Goal: Task Accomplishment & Management: Manage account settings

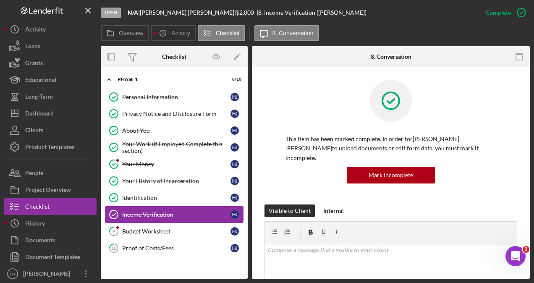
scroll to position [168, 0]
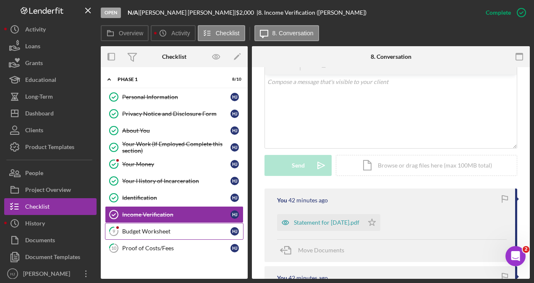
click at [183, 230] on div "Budget Worksheet" at bounding box center [176, 231] width 108 height 7
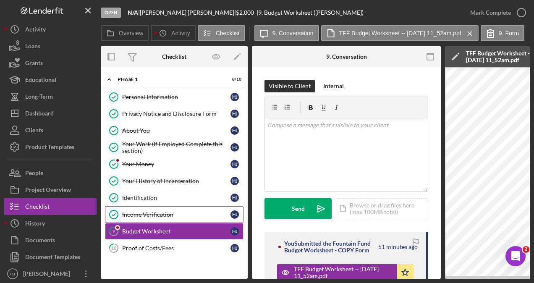
click at [168, 214] on div "Income Verification" at bounding box center [176, 214] width 108 height 7
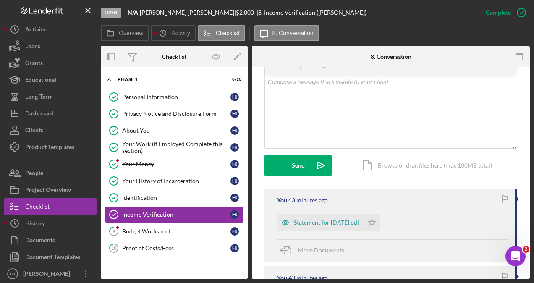
scroll to position [168, 0]
click at [369, 160] on div "Icon/Document Browse or drag files here (max 100MB total) Tap to choose files o…" at bounding box center [426, 165] width 181 height 21
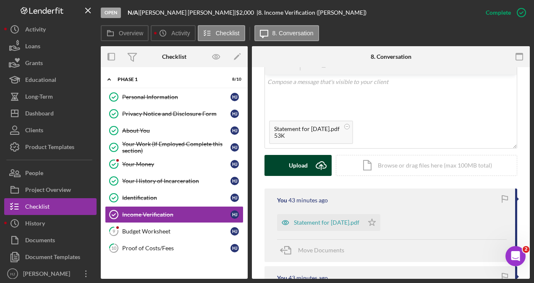
click at [306, 157] on div "Upload" at bounding box center [298, 165] width 19 height 21
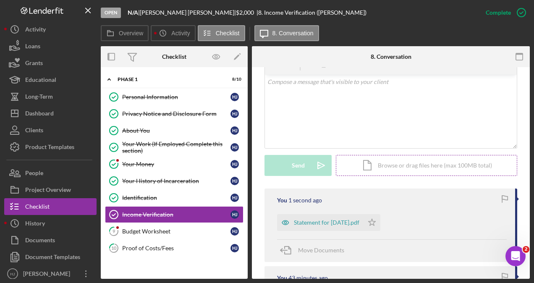
click at [360, 155] on div "Icon/Document Browse or drag files here (max 100MB total) Tap to choose files o…" at bounding box center [426, 165] width 181 height 21
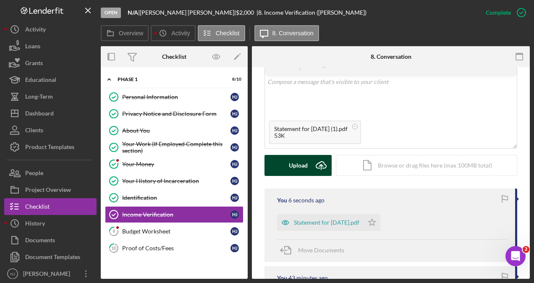
click at [287, 155] on button "Upload Icon/Upload" at bounding box center [297, 165] width 67 height 21
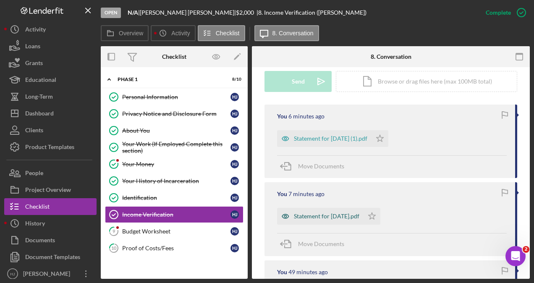
scroll to position [294, 0]
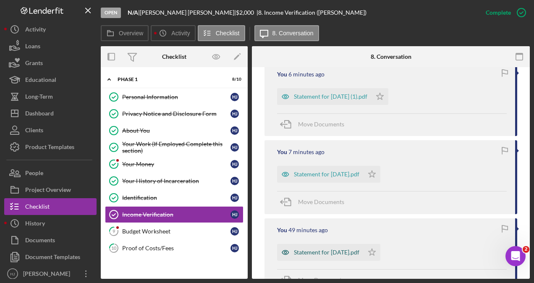
click at [327, 249] on div "Statement for [DATE].pdf" at bounding box center [326, 252] width 65 height 7
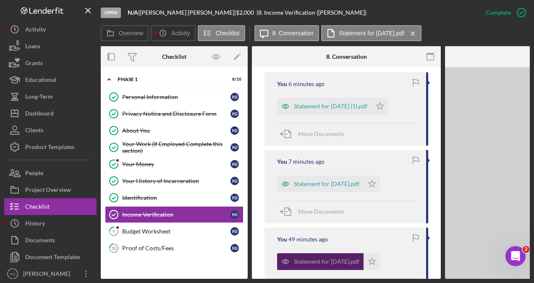
scroll to position [303, 0]
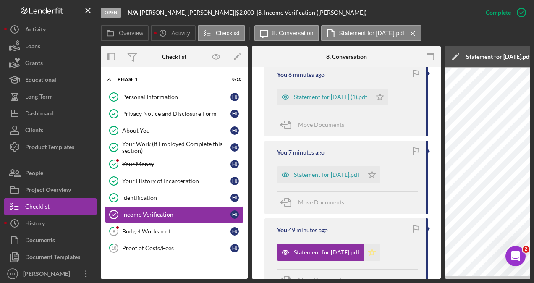
click at [377, 244] on icon "Icon/Star" at bounding box center [371, 252] width 17 height 17
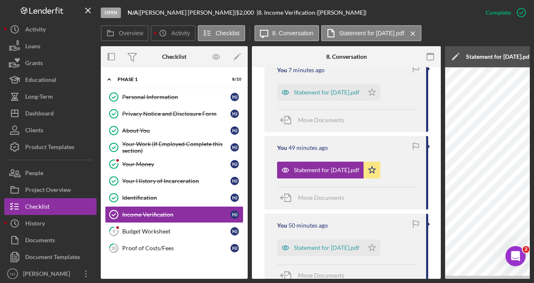
scroll to position [387, 0]
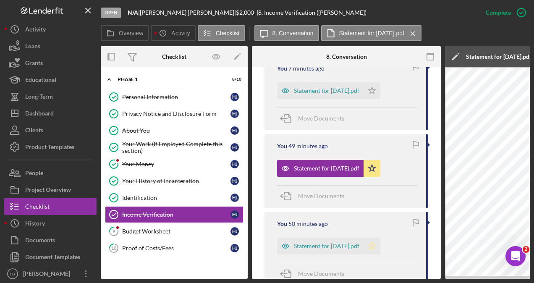
click at [380, 238] on icon "Icon/Star" at bounding box center [371, 246] width 17 height 17
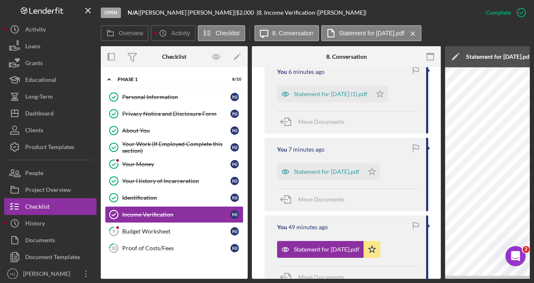
scroll to position [303, 0]
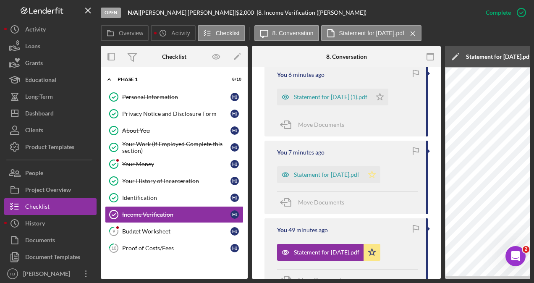
click at [378, 166] on icon "Icon/Star" at bounding box center [371, 174] width 17 height 17
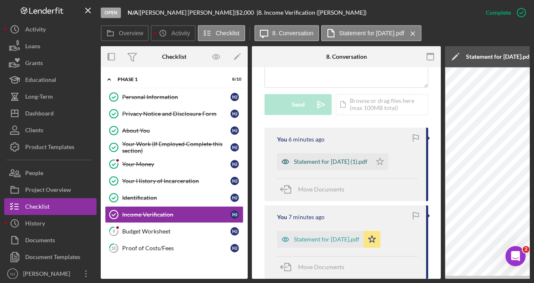
scroll to position [219, 0]
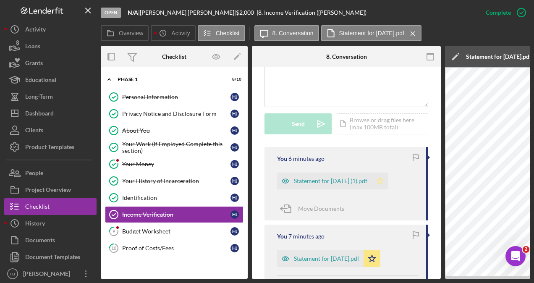
click at [388, 172] on icon "Icon/Star" at bounding box center [379, 180] width 17 height 17
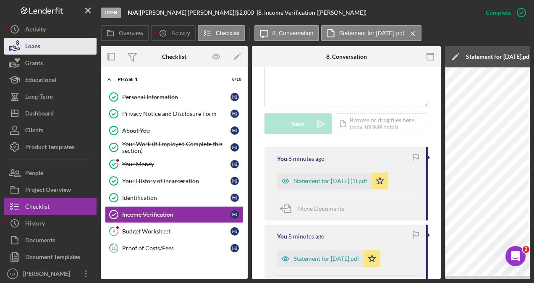
click at [36, 48] on div "Loans" at bounding box center [32, 47] width 15 height 19
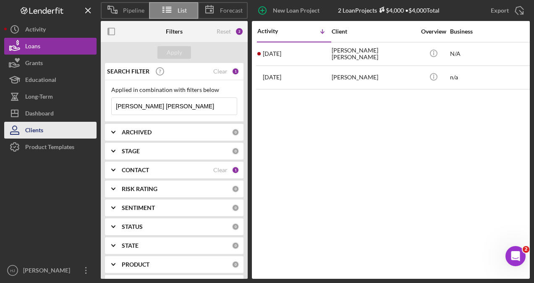
click at [29, 124] on div "Clients" at bounding box center [34, 131] width 18 height 19
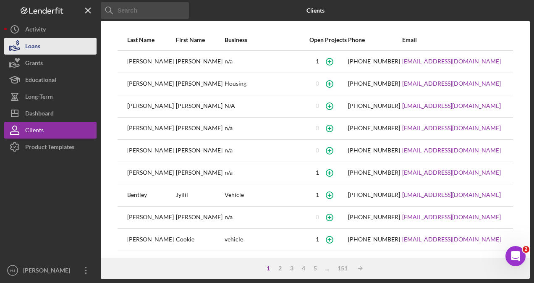
click at [39, 49] on div "Loans" at bounding box center [32, 47] width 15 height 19
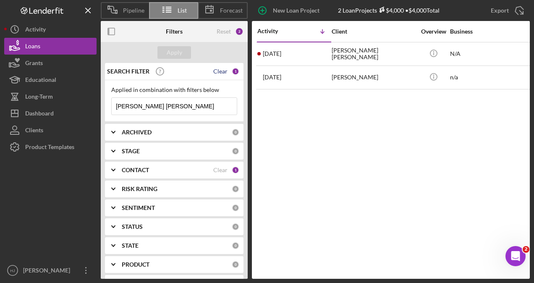
click at [220, 76] on div "SEARCH FILTER Clear 1" at bounding box center [172, 71] width 134 height 21
click at [220, 72] on div "Clear" at bounding box center [220, 71] width 14 height 7
click at [170, 51] on div "Apply" at bounding box center [175, 52] width 16 height 13
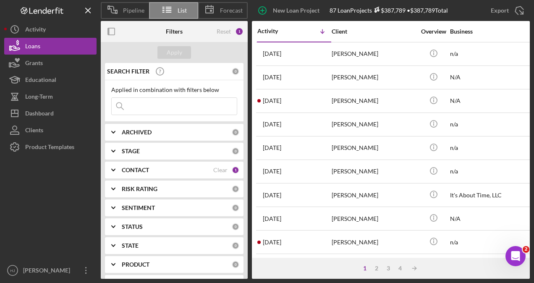
click at [138, 111] on input at bounding box center [174, 106] width 125 height 17
click at [159, 103] on input at bounding box center [174, 106] width 125 height 17
click at [157, 104] on input at bounding box center [174, 106] width 125 height 17
click at [39, 45] on div "Loans" at bounding box center [32, 47] width 15 height 19
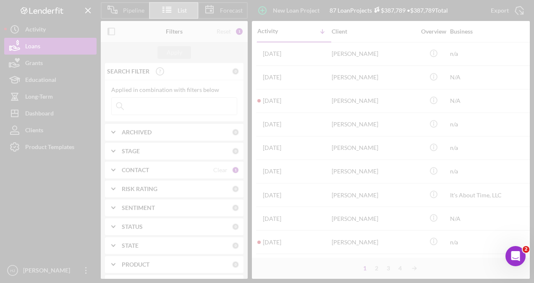
click at [164, 105] on div "Pipeline List Forecast New Loan Project 87 Loan Projects $387,789 • $387,789 To…" at bounding box center [266, 139] width 525 height 279
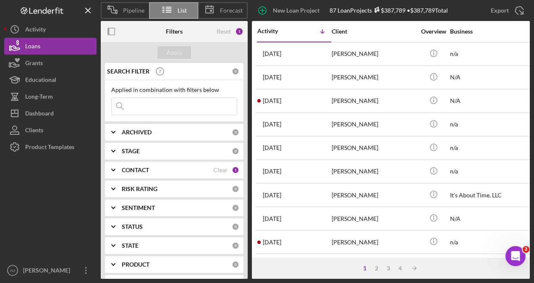
click at [128, 107] on input at bounding box center [174, 106] width 125 height 17
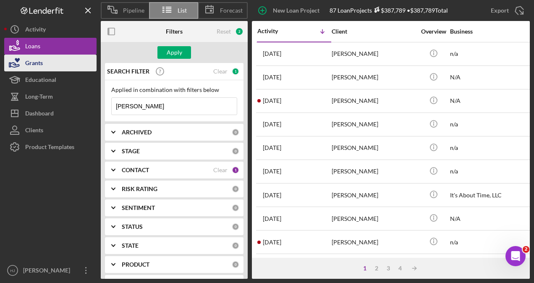
type input "[PERSON_NAME]"
click at [31, 59] on div "Grants" at bounding box center [34, 64] width 18 height 19
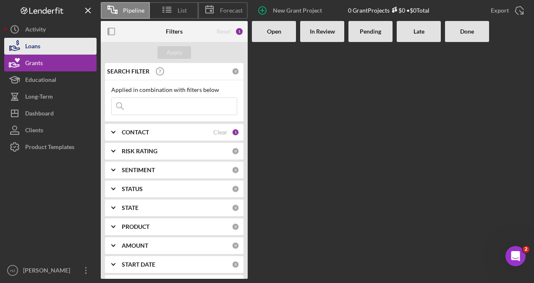
click at [36, 48] on div "Loans" at bounding box center [32, 47] width 15 height 19
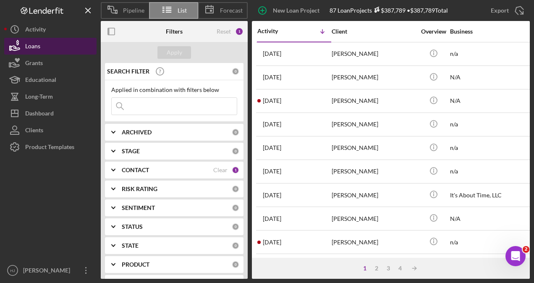
click at [38, 44] on div "Loans" at bounding box center [32, 47] width 15 height 19
click at [140, 167] on b "CONTACT" at bounding box center [135, 170] width 27 height 7
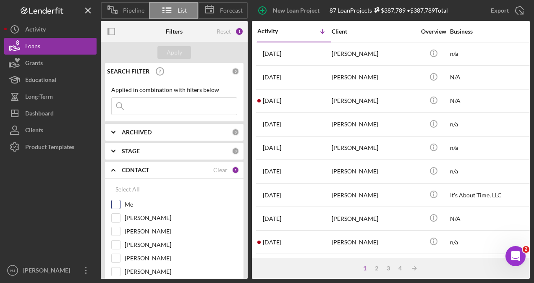
click at [118, 201] on input "Me" at bounding box center [116, 204] width 8 height 8
checkbox input "true"
click at [172, 47] on div "Apply" at bounding box center [175, 52] width 16 height 13
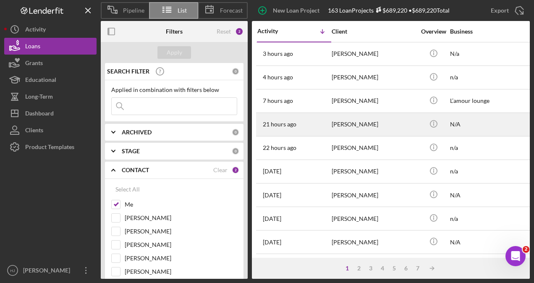
click at [345, 126] on div "[PERSON_NAME]" at bounding box center [374, 124] width 84 height 22
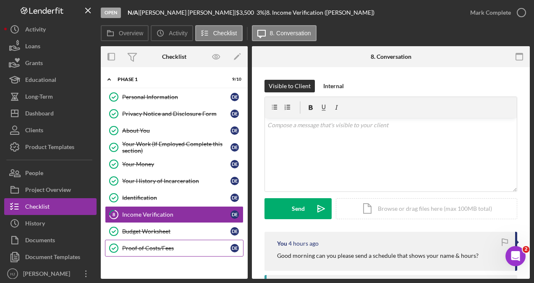
click at [154, 245] on div "Proof of Costs/Fees" at bounding box center [176, 248] width 108 height 7
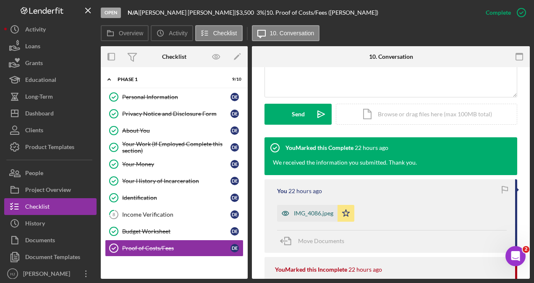
click at [303, 208] on div "IMG_4086.jpeg" at bounding box center [307, 213] width 60 height 17
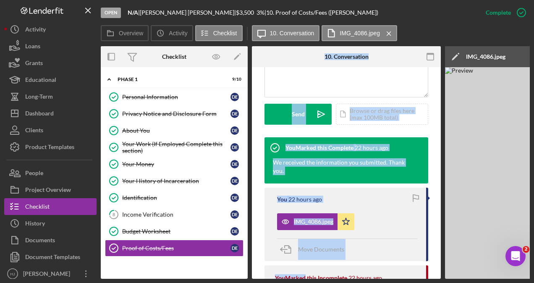
drag, startPoint x: 227, startPoint y: 276, endPoint x: 304, endPoint y: 275, distance: 76.4
click at [304, 275] on div "Overview Internal Workflow Stage Open Icon/Dropdown Arrow Archive (can unarchiv…" at bounding box center [315, 162] width 429 height 232
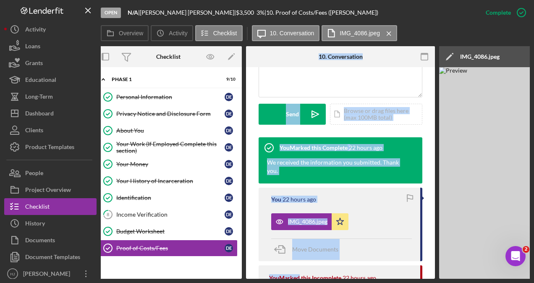
scroll to position [0, 0]
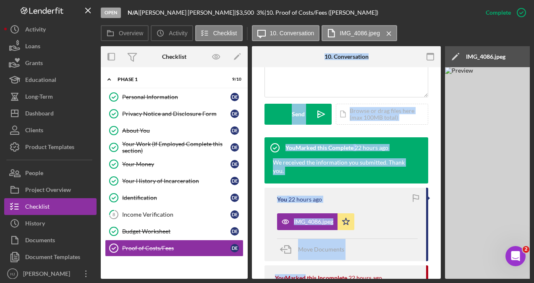
click at [394, 221] on div "IMG_4086.jpeg Icon/Star" at bounding box center [347, 219] width 141 height 21
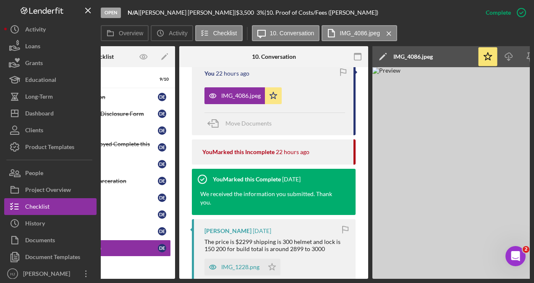
scroll to position [0, 154]
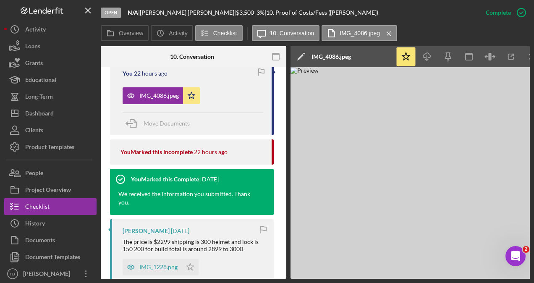
drag, startPoint x: 281, startPoint y: 279, endPoint x: 229, endPoint y: 275, distance: 51.8
click at [229, 275] on div "Open N/A | [PERSON_NAME] | $3,500 $3,500 3 % | 10. Proof of Costs/Fees ([PERSON…" at bounding box center [267, 141] width 534 height 283
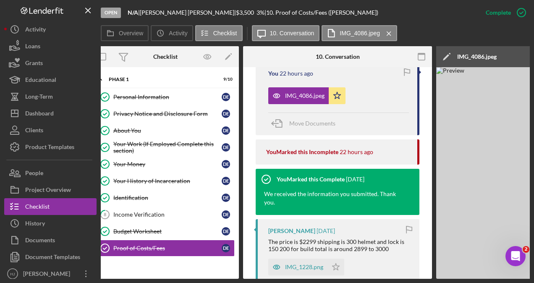
scroll to position [0, 0]
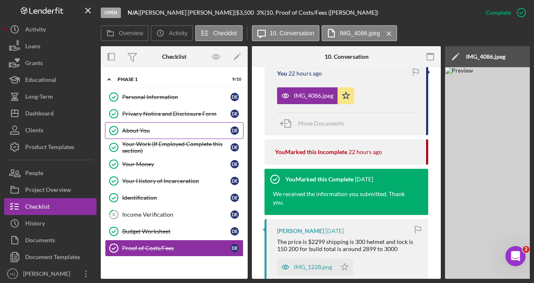
click at [139, 127] on div "About You" at bounding box center [176, 130] width 108 height 7
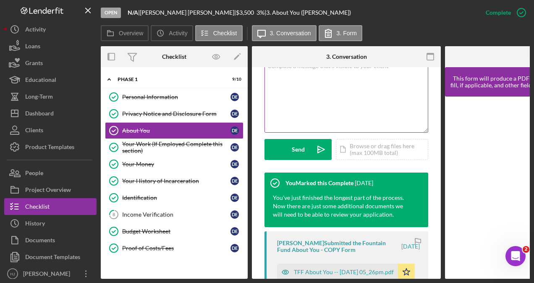
scroll to position [210, 0]
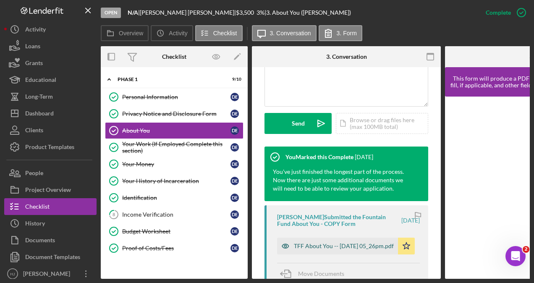
click at [316, 243] on div "TFF About You -- [DATE] 05_26pm.pdf" at bounding box center [344, 246] width 100 height 7
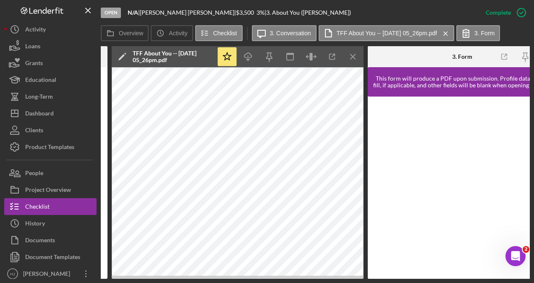
scroll to position [0, 337]
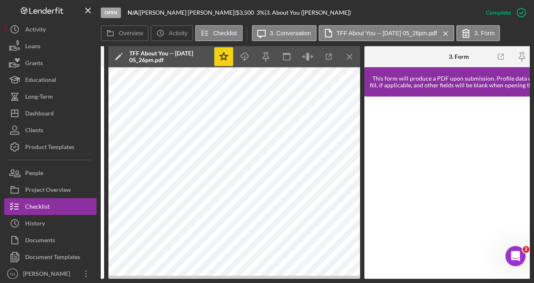
click at [225, 54] on icon "Icon/Star" at bounding box center [223, 56] width 19 height 19
click at [344, 54] on icon "Icon/Menu Close" at bounding box center [349, 56] width 19 height 19
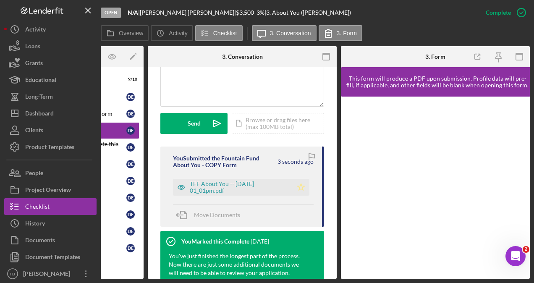
click at [302, 181] on icon "Icon/Star" at bounding box center [300, 187] width 17 height 17
drag, startPoint x: 296, startPoint y: 276, endPoint x: 276, endPoint y: 277, distance: 20.2
click at [276, 277] on div "Overview Internal Workflow Stage Open Icon/Dropdown Arrow Archive (can unarchiv…" at bounding box center [315, 162] width 429 height 232
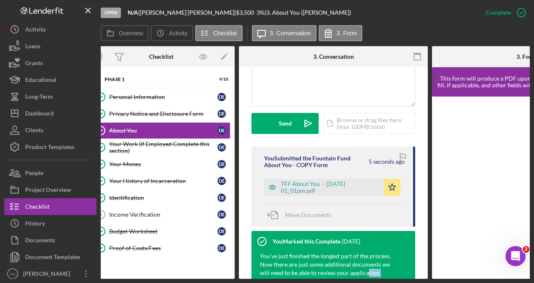
scroll to position [0, 0]
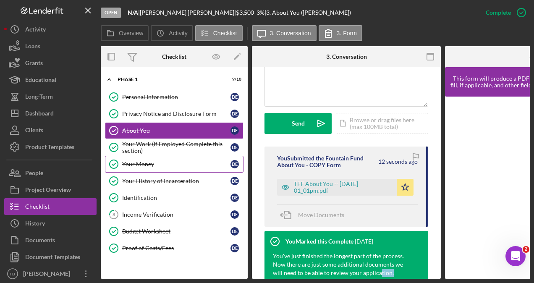
click at [134, 163] on div "Your Money" at bounding box center [176, 164] width 108 height 7
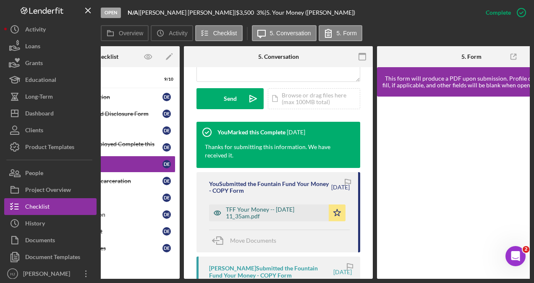
scroll to position [252, 0]
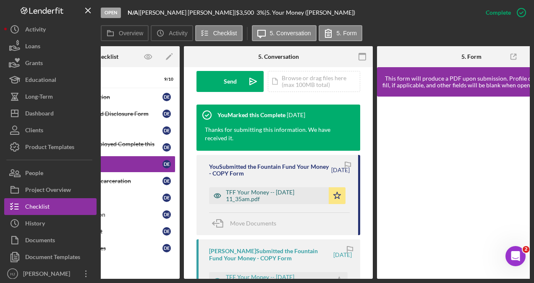
click at [253, 192] on div "TFF Your Money -- [DATE] 11_35am.pdf" at bounding box center [275, 195] width 99 height 13
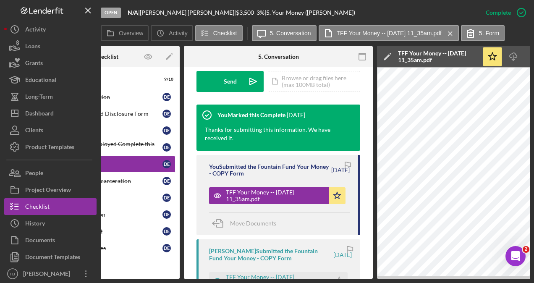
scroll to position [0, 0]
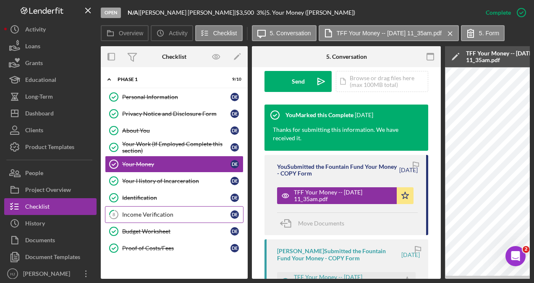
click at [154, 215] on div "Income Verification" at bounding box center [176, 214] width 108 height 7
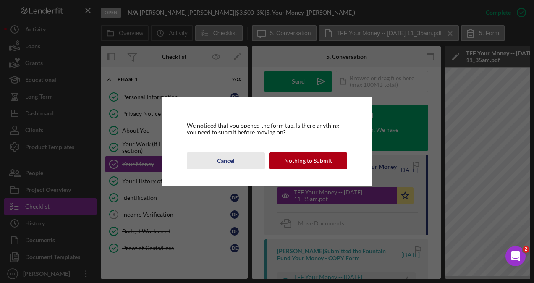
click at [231, 160] on div "Cancel" at bounding box center [226, 160] width 18 height 17
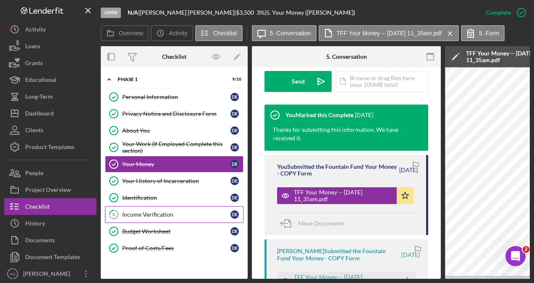
click at [155, 215] on div "Income Verification" at bounding box center [176, 214] width 108 height 7
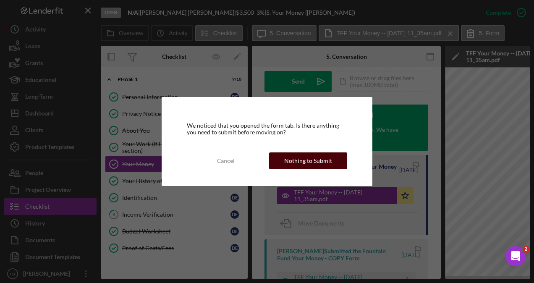
click at [299, 164] on div "Nothing to Submit" at bounding box center [308, 160] width 48 height 17
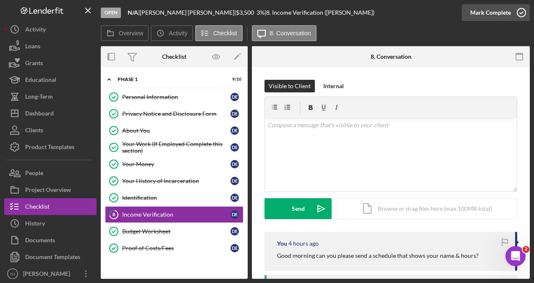
click at [505, 12] on div "Mark Complete" at bounding box center [490, 12] width 41 height 17
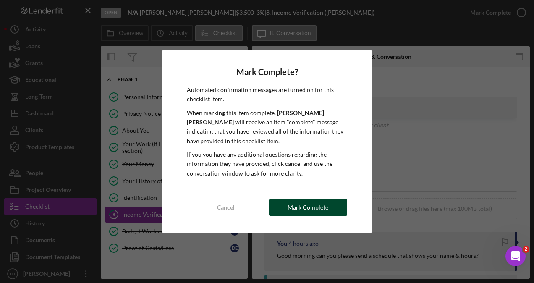
click at [298, 202] on div "Mark Complete" at bounding box center [307, 207] width 41 height 17
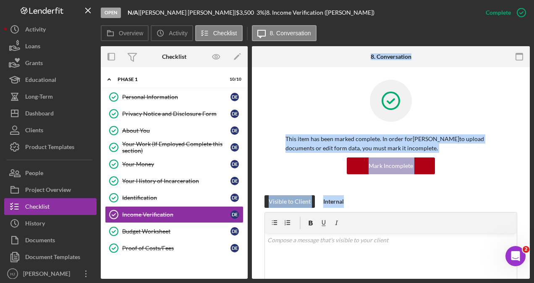
drag, startPoint x: 260, startPoint y: 284, endPoint x: 248, endPoint y: 285, distance: 11.9
click at [248, 282] on html "Open N/A | [PERSON_NAME] | $3,500 $3,500 3 % | 8. Income Verification ([PERSON_…" at bounding box center [267, 141] width 534 height 283
drag, startPoint x: 248, startPoint y: 285, endPoint x: 279, endPoint y: 102, distance: 185.6
click at [279, 102] on div "This item has been marked complete. In order for [PERSON_NAME] to upload docume…" at bounding box center [390, 137] width 253 height 115
click at [149, 163] on div "Your Money" at bounding box center [176, 164] width 108 height 7
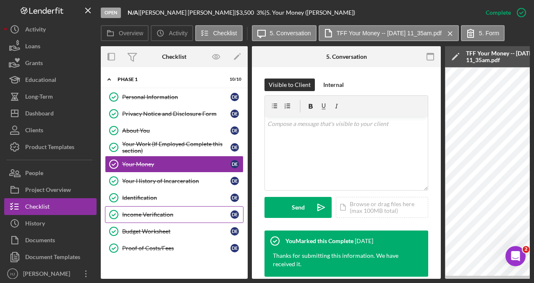
click at [166, 211] on div "Income Verification" at bounding box center [176, 214] width 108 height 7
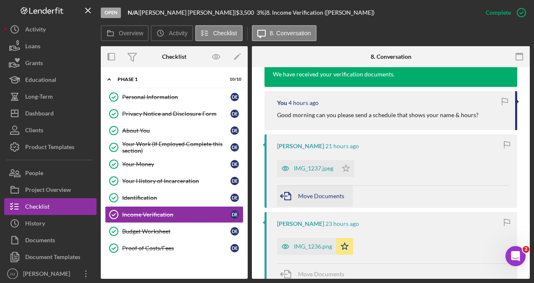
scroll to position [336, 0]
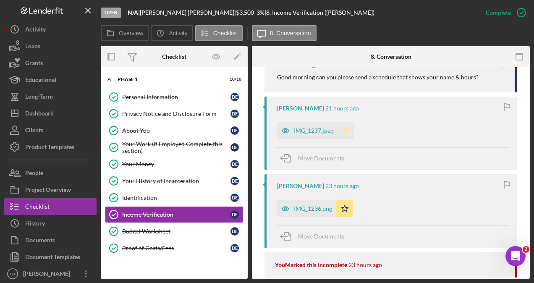
click at [346, 128] on polygon "button" at bounding box center [345, 130] width 7 height 7
click at [314, 211] on div "IMG_1236.png" at bounding box center [313, 208] width 38 height 7
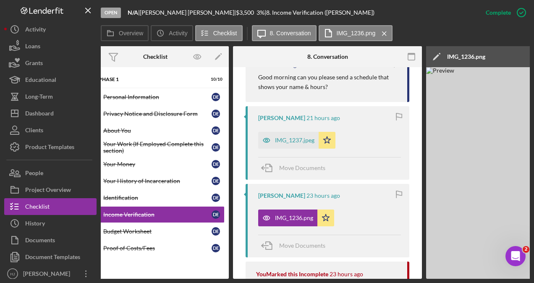
scroll to position [0, 0]
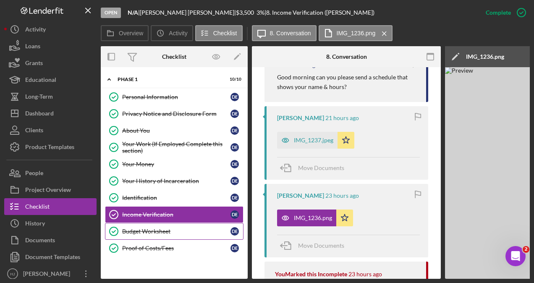
click at [155, 223] on link "Budget Worksheet Budget Worksheet D E" at bounding box center [174, 231] width 138 height 17
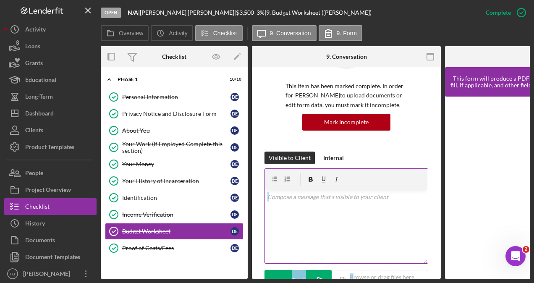
scroll to position [82, 0]
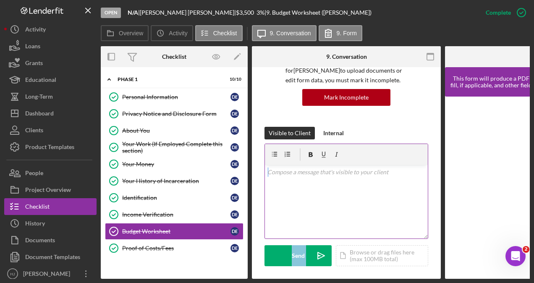
drag, startPoint x: 306, startPoint y: 278, endPoint x: 352, endPoint y: 274, distance: 45.9
click at [352, 274] on div "Open N/A | [PERSON_NAME] | $3,500 $3,500 3 % | 9. Budget Worksheet ([PERSON_NAM…" at bounding box center [267, 141] width 534 height 283
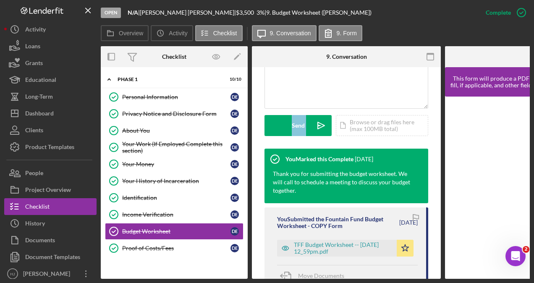
scroll to position [250, 0]
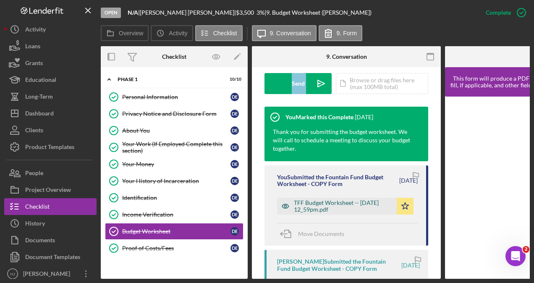
click at [321, 205] on div "TFF Budget Worksheet -- [DATE] 12_59pm.pdf" at bounding box center [343, 205] width 99 height 13
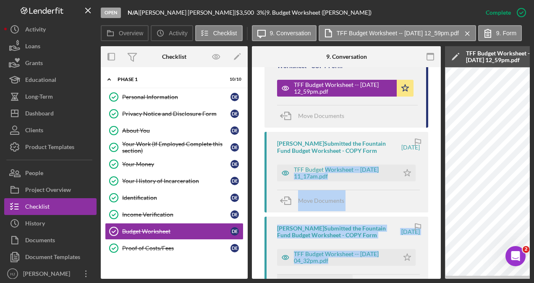
drag, startPoint x: 324, startPoint y: 276, endPoint x: 340, endPoint y: 275, distance: 16.0
click at [340, 275] on div "You Marked this Complete [DATE] Thank you for submitting the budget worksheet. …" at bounding box center [346, 229] width 164 height 481
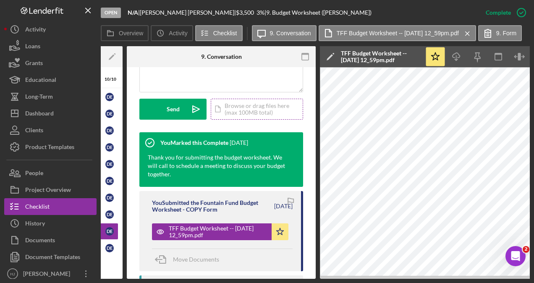
scroll to position [212, 0]
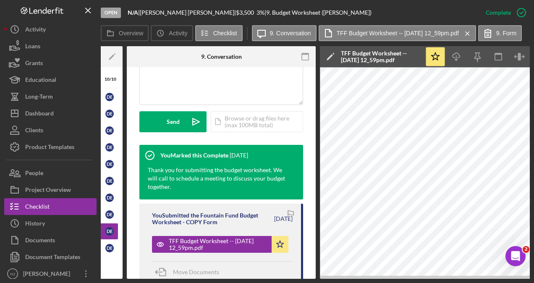
drag, startPoint x: 217, startPoint y: 275, endPoint x: 212, endPoint y: 276, distance: 5.2
click at [209, 276] on div "Overview Internal Workflow Stage Open Icon/Dropdown Arrow Archive (can unarchiv…" at bounding box center [315, 162] width 429 height 232
drag, startPoint x: 222, startPoint y: 275, endPoint x: 201, endPoint y: 277, distance: 20.6
click at [201, 277] on div "Overview Internal Workflow Stage Open Icon/Dropdown Arrow Archive (can unarchiv…" at bounding box center [315, 162] width 429 height 232
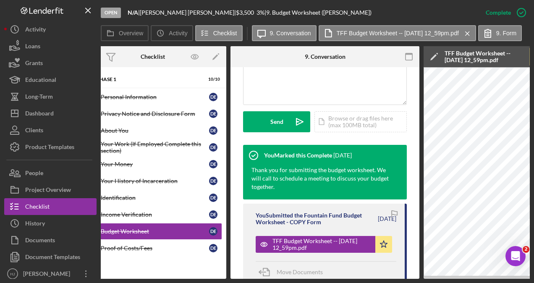
scroll to position [0, 0]
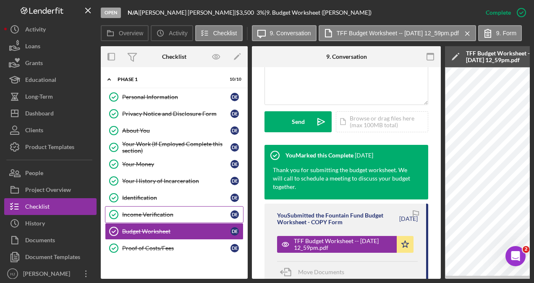
click at [149, 212] on div "Income Verification" at bounding box center [176, 214] width 108 height 7
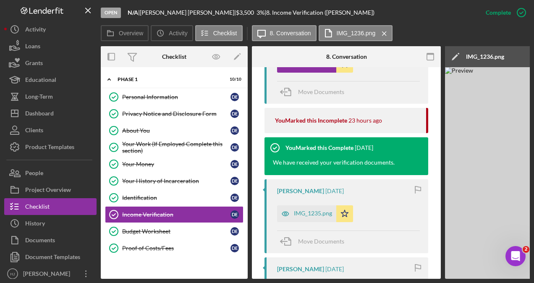
scroll to position [504, 0]
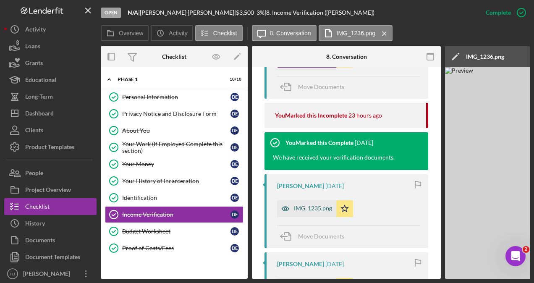
click at [304, 205] on div "IMG_1235.png" at bounding box center [313, 208] width 38 height 7
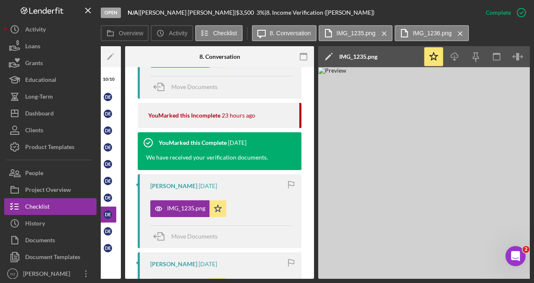
scroll to position [0, 144]
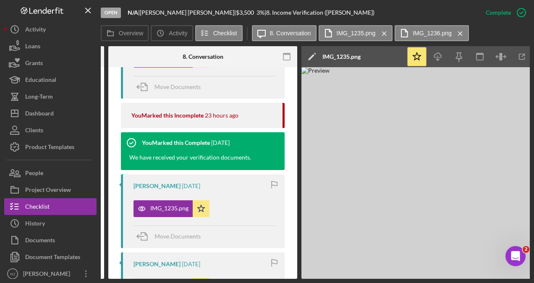
click at [418, 123] on img at bounding box center [427, 173] width 252 height 212
click at [418, 124] on img at bounding box center [427, 173] width 252 height 212
click at [436, 52] on icon "Icon/Download" at bounding box center [437, 56] width 19 height 19
click at [307, 208] on img at bounding box center [427, 173] width 252 height 212
click at [442, 148] on img at bounding box center [427, 173] width 252 height 212
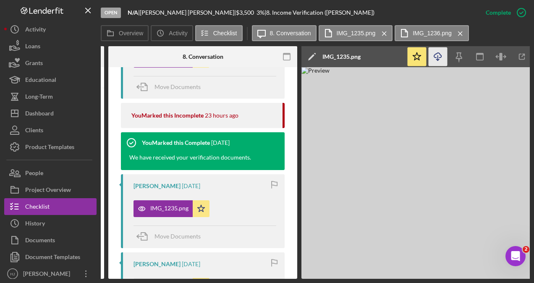
click at [441, 149] on img at bounding box center [427, 173] width 252 height 212
click at [412, 130] on img at bounding box center [427, 173] width 252 height 212
click at [410, 128] on img at bounding box center [427, 173] width 252 height 212
drag, startPoint x: 410, startPoint y: 128, endPoint x: 407, endPoint y: 118, distance: 11.3
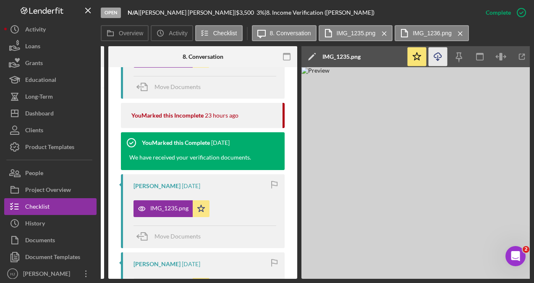
click at [410, 128] on img at bounding box center [427, 173] width 252 height 212
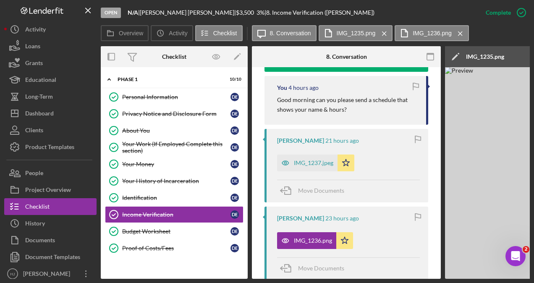
scroll to position [336, 0]
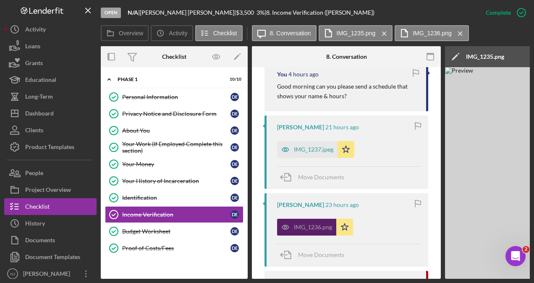
click at [313, 232] on div "IMG_1236.png" at bounding box center [306, 227] width 59 height 17
click at [311, 224] on div "IMG_1236.png" at bounding box center [306, 227] width 59 height 17
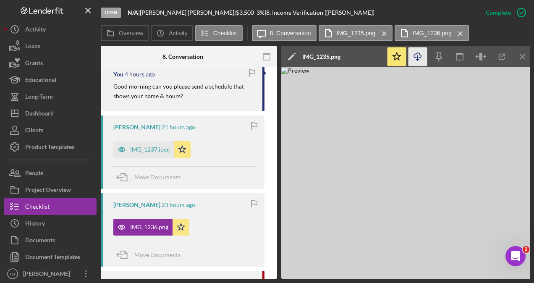
scroll to position [0, 195]
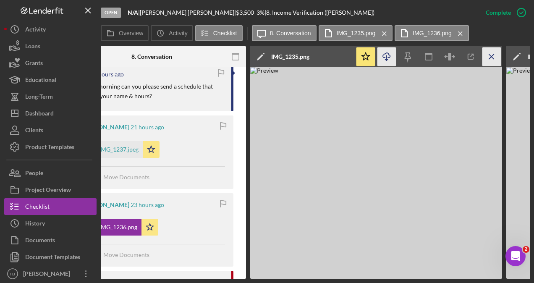
click at [483, 53] on icon "Icon/Menu Close" at bounding box center [491, 56] width 19 height 19
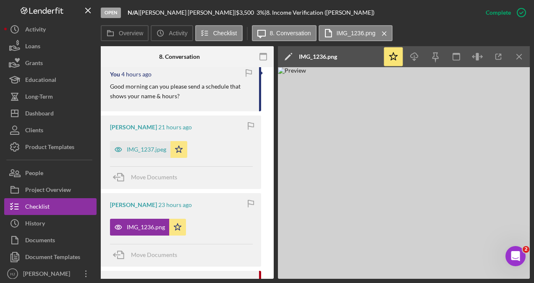
click at [385, 146] on img at bounding box center [404, 173] width 252 height 212
click at [382, 145] on img at bounding box center [404, 173] width 252 height 212
click at [413, 51] on icon "Icon/Download" at bounding box center [414, 56] width 19 height 19
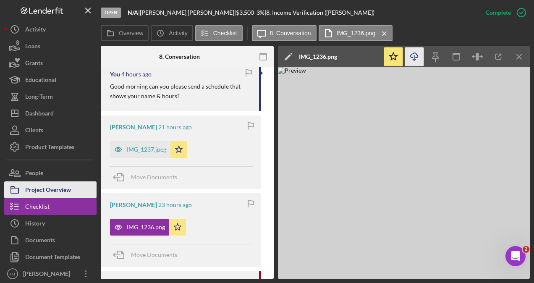
click at [37, 193] on div "Project Overview" at bounding box center [48, 190] width 46 height 19
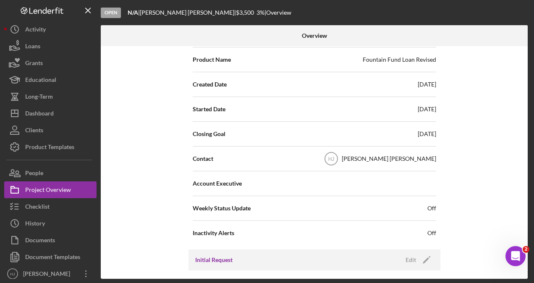
scroll to position [294, 0]
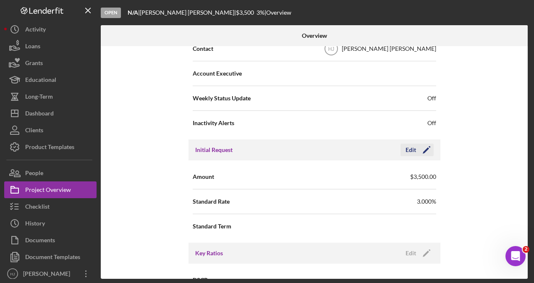
click at [423, 147] on icon "Icon/Edit" at bounding box center [426, 149] width 21 height 21
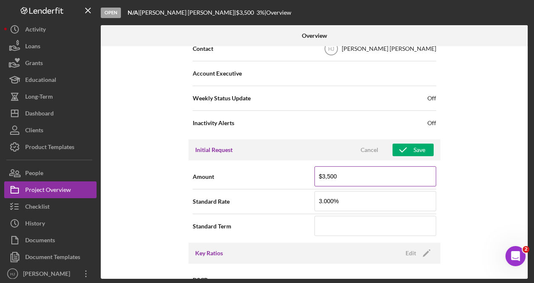
drag, startPoint x: 362, startPoint y: 176, endPoint x: 315, endPoint y: 179, distance: 47.1
click at [315, 179] on input "$3,500" at bounding box center [375, 176] width 122 height 20
type input "$2,399"
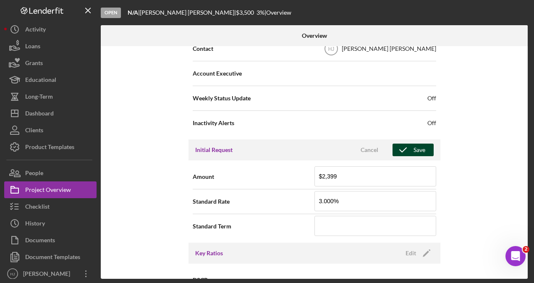
click at [413, 150] on div "Save" at bounding box center [419, 150] width 12 height 13
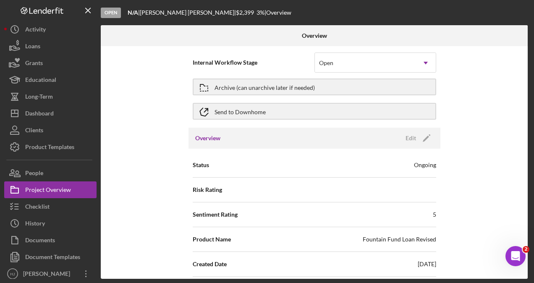
scroll to position [0, 0]
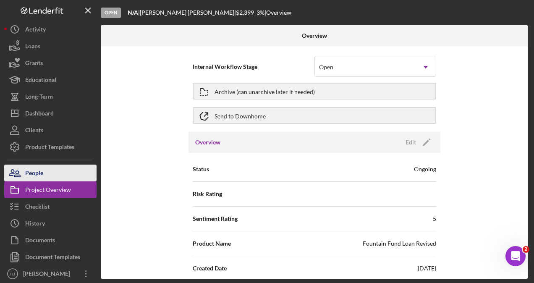
click at [61, 171] on button "People" at bounding box center [50, 173] width 92 height 17
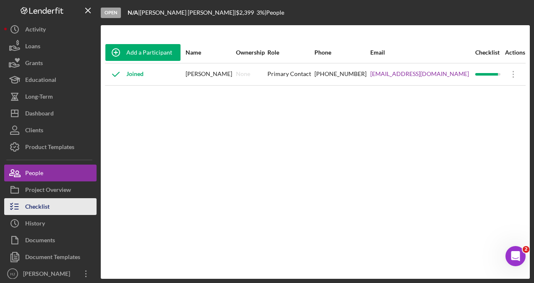
click at [35, 205] on div "Checklist" at bounding box center [37, 207] width 24 height 19
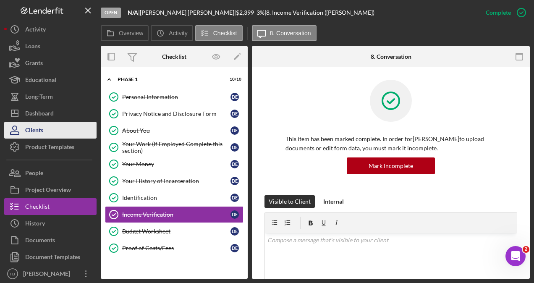
click at [32, 128] on div "Clients" at bounding box center [34, 131] width 18 height 19
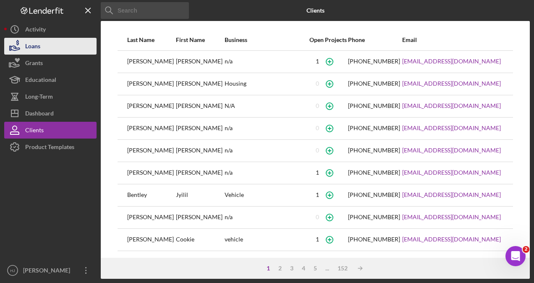
click at [27, 41] on div "Loans" at bounding box center [32, 47] width 15 height 19
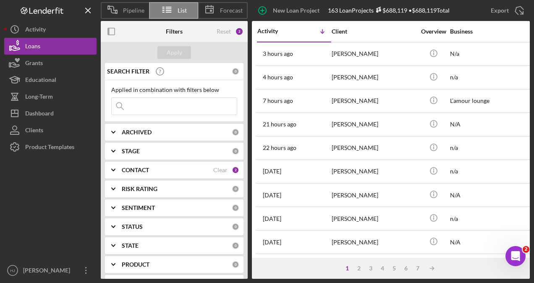
click at [168, 171] on div "CONTACT" at bounding box center [167, 170] width 91 height 7
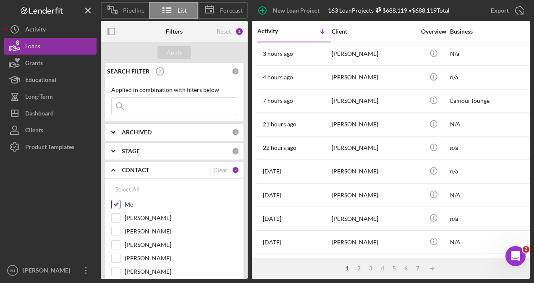
click at [120, 200] on div "Me" at bounding box center [174, 206] width 126 height 13
click at [117, 201] on input "Me" at bounding box center [116, 204] width 8 height 8
checkbox input "false"
click at [171, 103] on input at bounding box center [174, 106] width 125 height 17
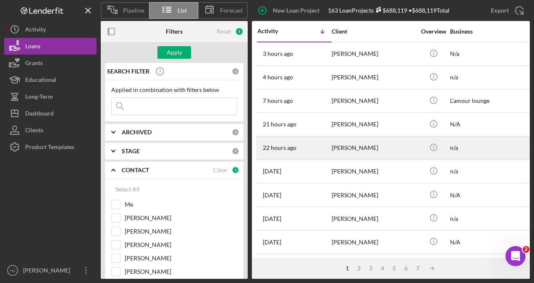
type input "[PERSON_NAME] [PERSON_NAME]"
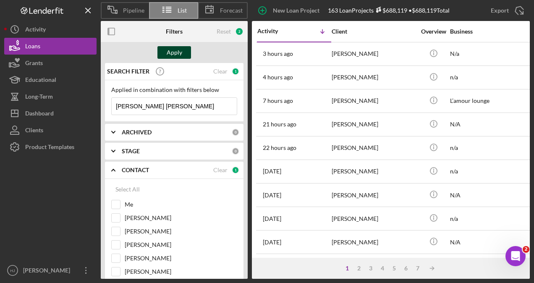
click at [171, 52] on div "Apply" at bounding box center [175, 52] width 16 height 13
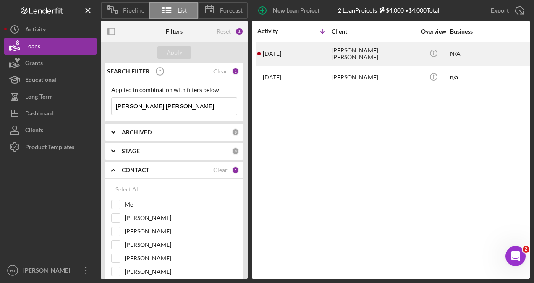
click at [350, 51] on div "[PERSON_NAME] [PERSON_NAME]" at bounding box center [374, 54] width 84 height 22
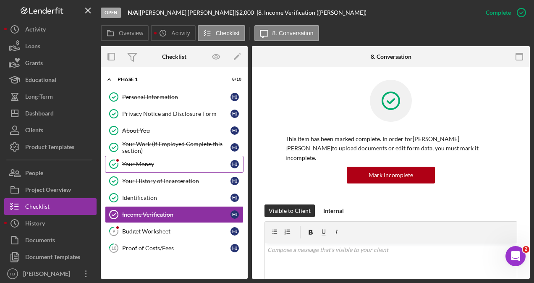
click at [159, 159] on link "Your Money Your Money H J" at bounding box center [174, 164] width 138 height 17
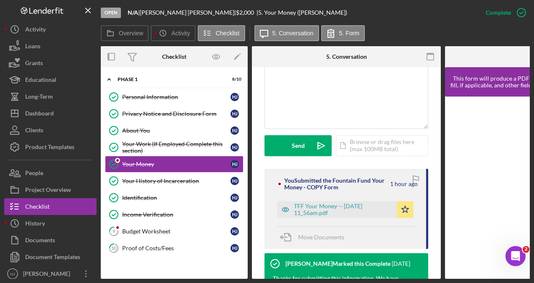
scroll to position [210, 0]
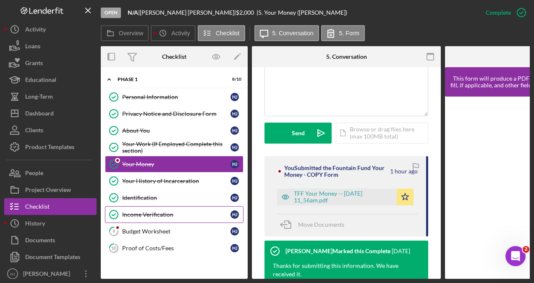
click at [161, 211] on div "Income Verification" at bounding box center [176, 214] width 108 height 7
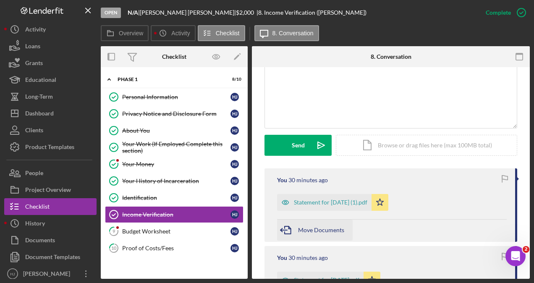
scroll to position [168, 0]
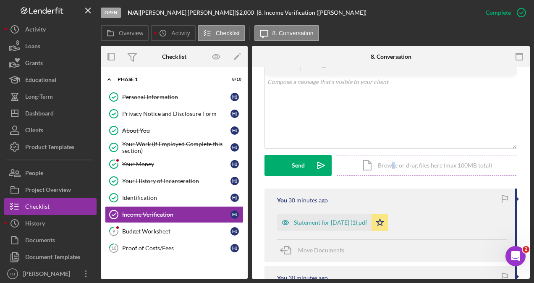
drag, startPoint x: 394, startPoint y: 159, endPoint x: 391, endPoint y: 164, distance: 6.4
click at [391, 164] on div "Icon/Document Browse or drag files here (max 100MB total) Tap to choose files o…" at bounding box center [426, 165] width 181 height 21
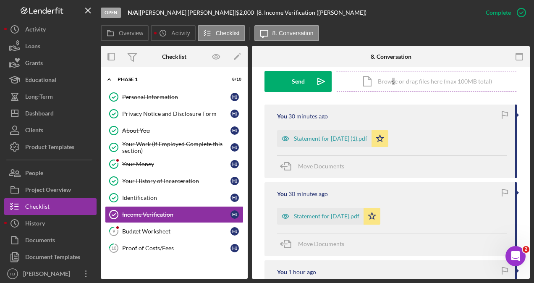
scroll to position [210, 0]
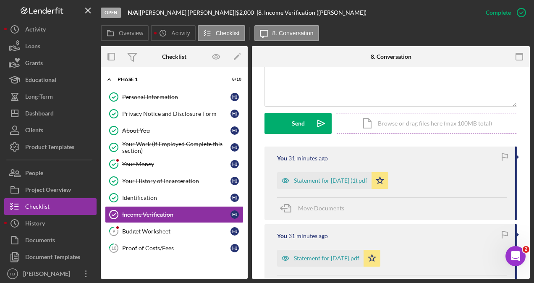
click at [373, 113] on div "Icon/Document Browse or drag files here (max 100MB total) Tap to choose files o…" at bounding box center [426, 123] width 181 height 21
click at [388, 113] on div "Icon/Document Browse or drag files here (max 100MB total) Tap to choose files o…" at bounding box center [426, 123] width 181 height 21
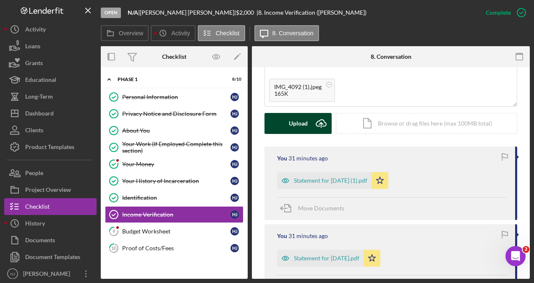
click at [297, 116] on div "Upload" at bounding box center [298, 123] width 19 height 21
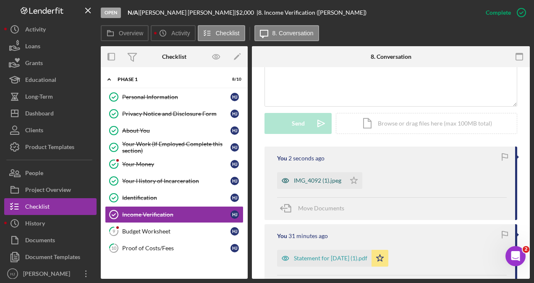
click at [327, 177] on div "IMG_4092 (1).jpeg" at bounding box center [317, 180] width 47 height 7
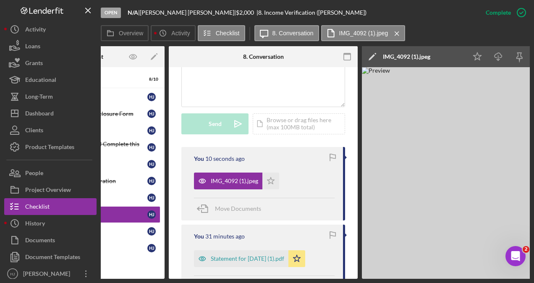
scroll to position [0, 50]
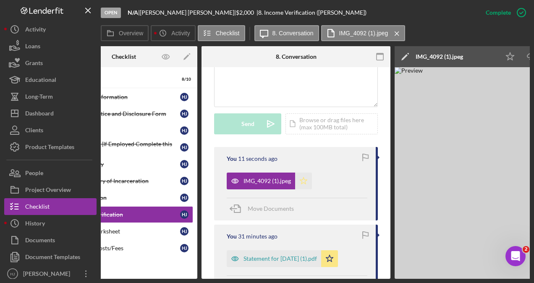
click at [309, 172] on icon "Icon/Star" at bounding box center [303, 180] width 17 height 17
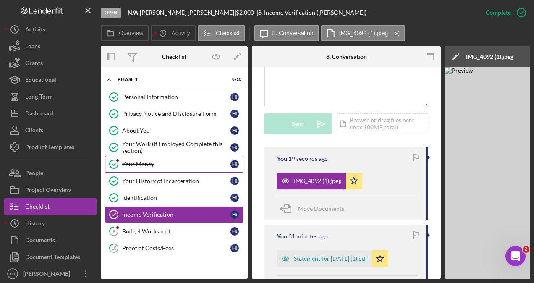
click at [140, 164] on div "Your Money" at bounding box center [176, 164] width 108 height 7
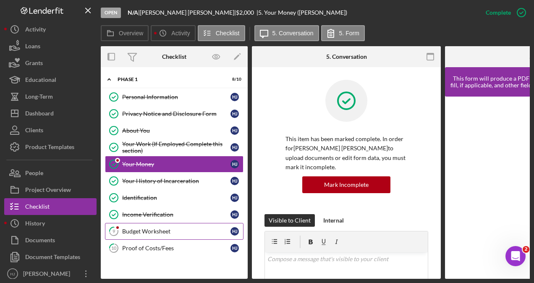
click at [147, 224] on link "9 Budget Worksheet H J" at bounding box center [174, 231] width 138 height 17
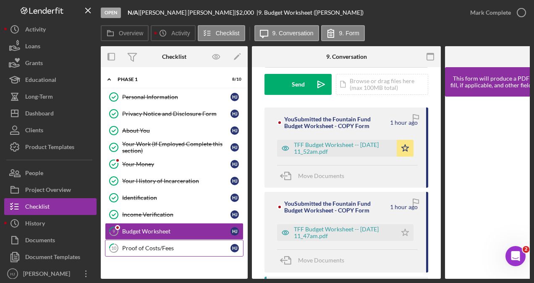
scroll to position [126, 0]
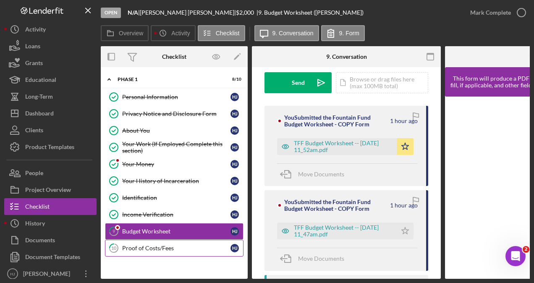
click at [177, 245] on div "Proof of Costs/Fees" at bounding box center [176, 248] width 108 height 7
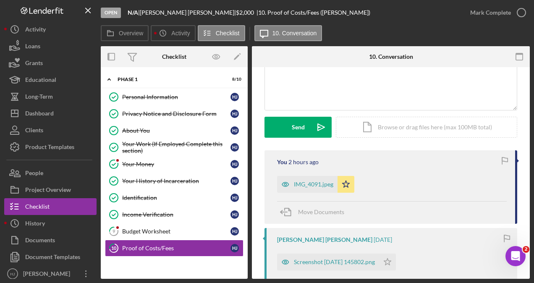
scroll to position [84, 0]
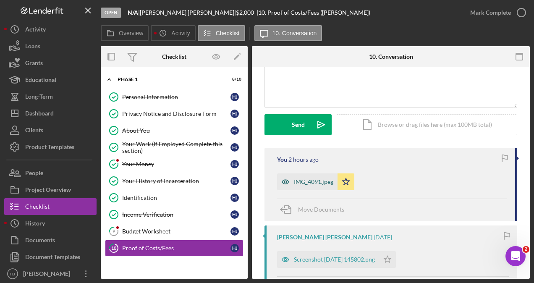
click at [305, 179] on div "IMG_4091.jpeg" at bounding box center [313, 181] width 39 height 7
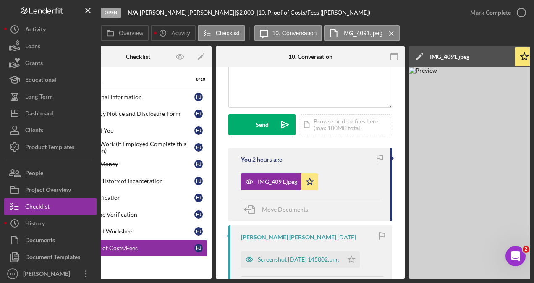
scroll to position [0, 0]
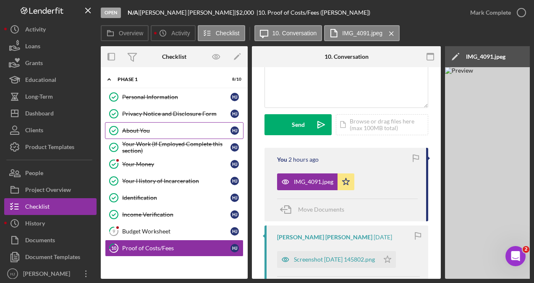
click at [135, 132] on div "About You" at bounding box center [176, 130] width 108 height 7
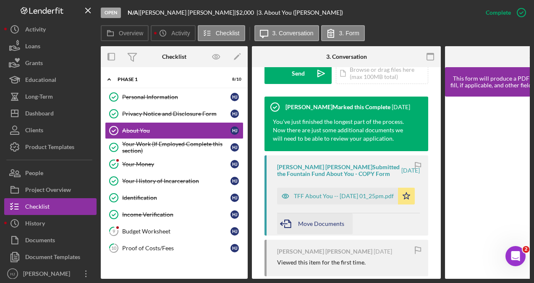
scroll to position [294, 0]
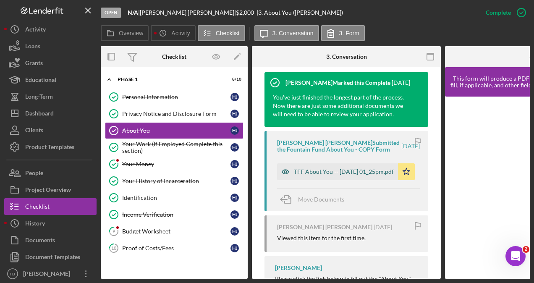
click at [312, 168] on div "TFF About You -- [DATE] 01_25pm.pdf" at bounding box center [344, 171] width 100 height 7
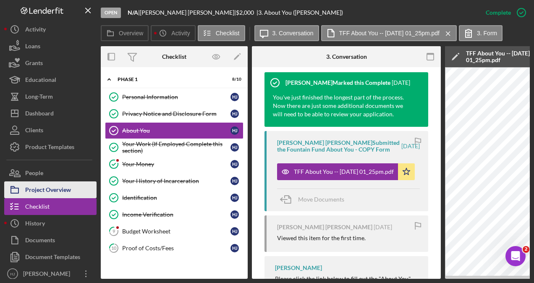
click at [40, 188] on div "Project Overview" at bounding box center [48, 190] width 46 height 19
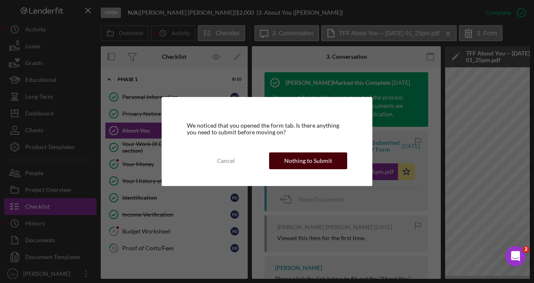
click at [293, 154] on div "Nothing to Submit" at bounding box center [308, 160] width 48 height 17
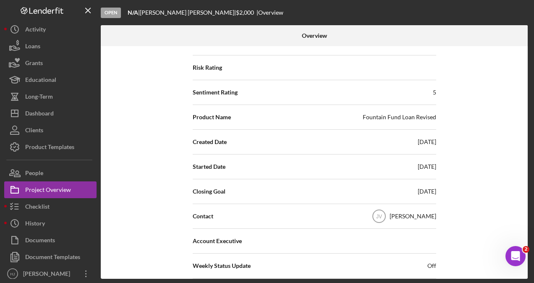
scroll to position [168, 0]
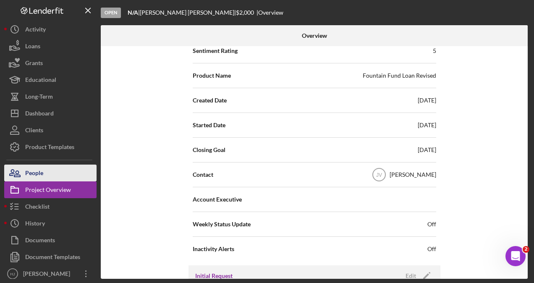
click at [47, 170] on button "People" at bounding box center [50, 173] width 92 height 17
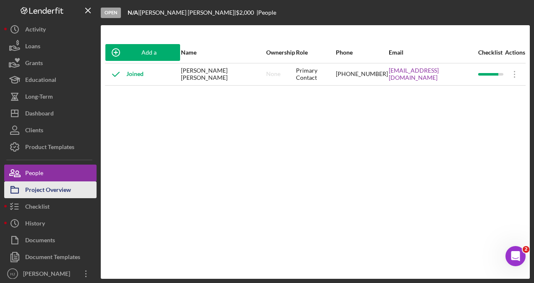
click at [53, 191] on div "Project Overview" at bounding box center [48, 190] width 46 height 19
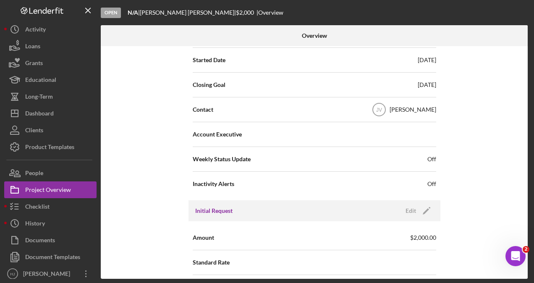
scroll to position [294, 0]
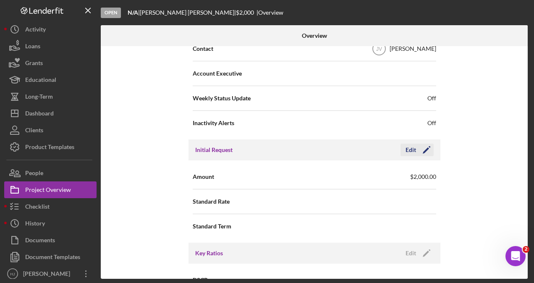
click at [424, 151] on icon "Icon/Edit" at bounding box center [426, 149] width 21 height 21
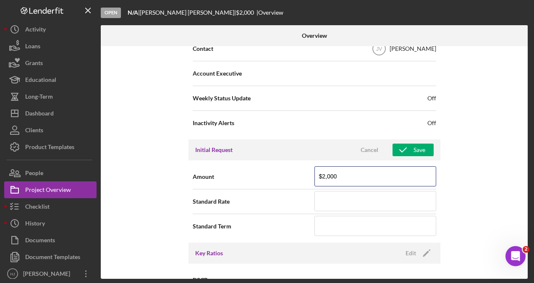
drag, startPoint x: 359, startPoint y: 177, endPoint x: 292, endPoint y: 176, distance: 67.1
click at [288, 183] on div "Amount $2,000" at bounding box center [314, 176] width 243 height 21
type input "$1,700"
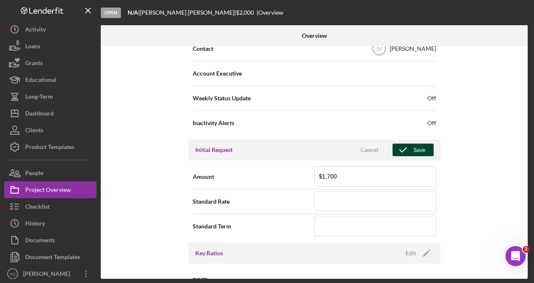
click at [407, 147] on icon "button" at bounding box center [402, 149] width 21 height 21
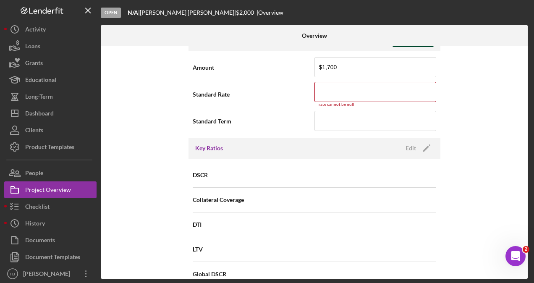
scroll to position [437, 0]
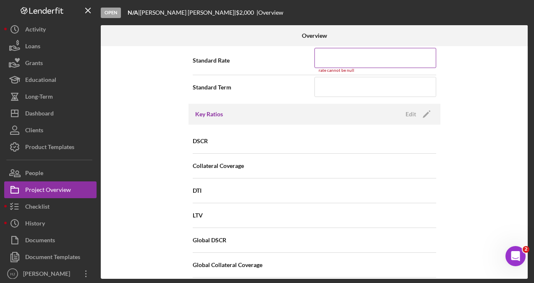
click at [330, 56] on input at bounding box center [375, 58] width 122 height 20
type input "3.000%"
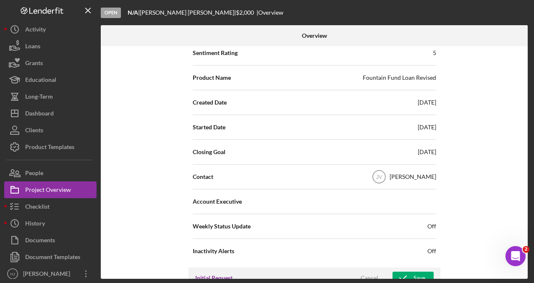
scroll to position [227, 0]
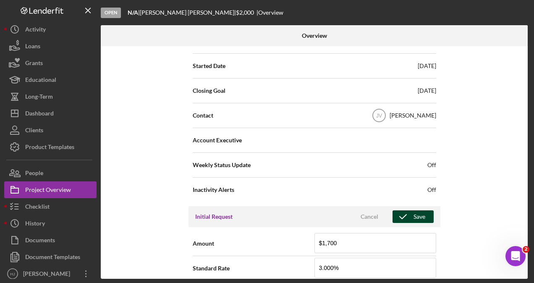
click at [405, 214] on icon "button" at bounding box center [402, 216] width 21 height 21
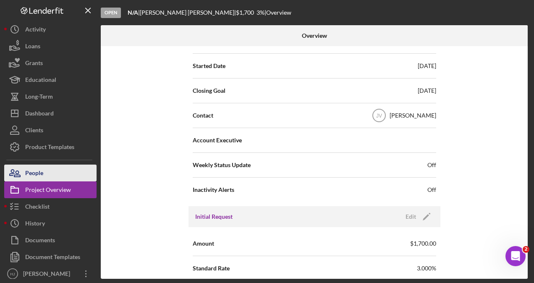
click at [29, 168] on div "People" at bounding box center [34, 174] width 18 height 19
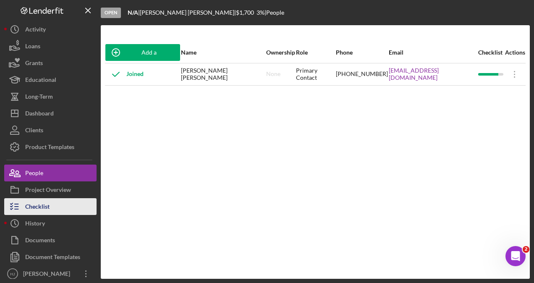
click at [41, 198] on div "Checklist" at bounding box center [37, 207] width 24 height 19
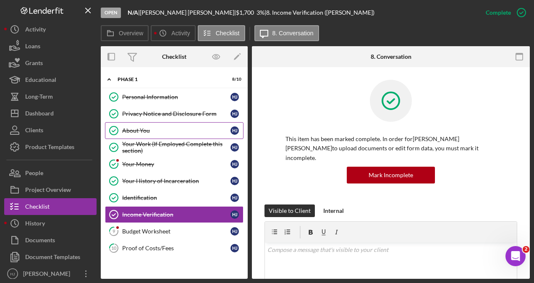
click at [149, 127] on div "About You" at bounding box center [176, 130] width 108 height 7
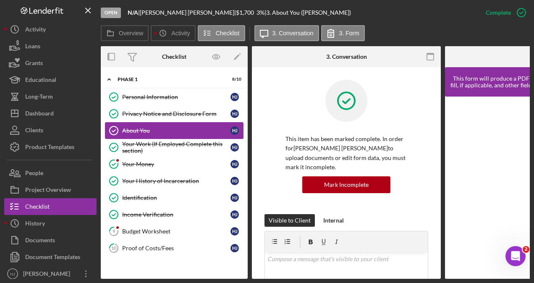
drag, startPoint x: 156, startPoint y: 146, endPoint x: 148, endPoint y: 123, distance: 24.0
click at [155, 144] on div "Your Work (If Employed Complete this section)" at bounding box center [176, 147] width 108 height 13
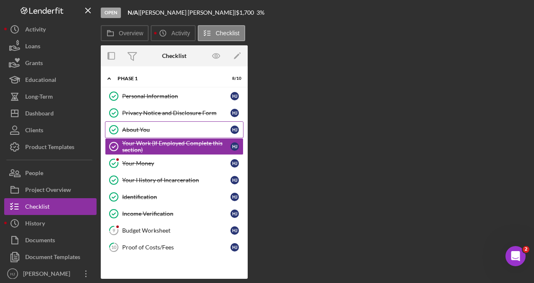
click at [138, 129] on div "About You" at bounding box center [176, 129] width 108 height 7
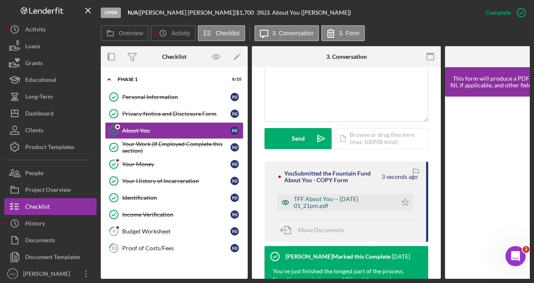
scroll to position [210, 0]
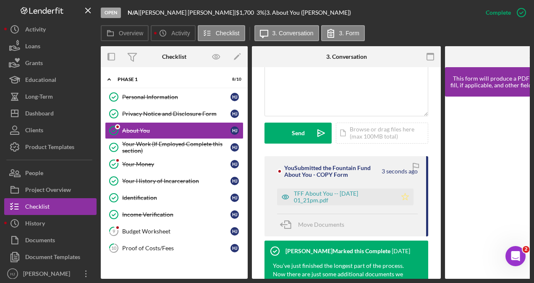
click at [403, 188] on icon "Icon/Star" at bounding box center [405, 196] width 17 height 17
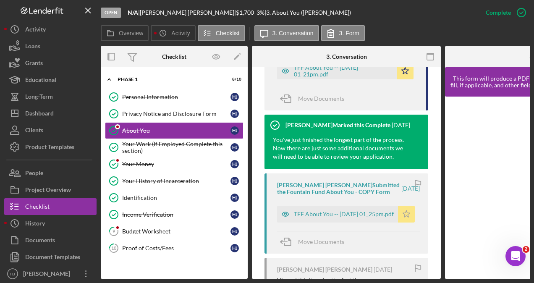
click at [404, 206] on icon "Icon/Star" at bounding box center [406, 214] width 17 height 17
click at [146, 144] on div "Your Work (If Employed Complete this section)" at bounding box center [176, 147] width 108 height 13
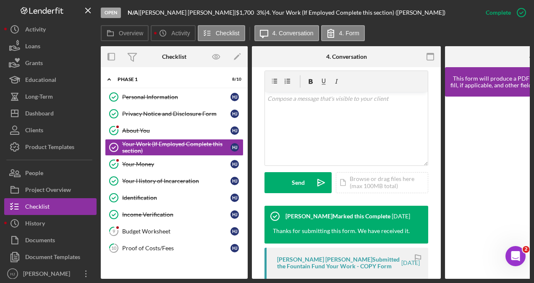
scroll to position [252, 0]
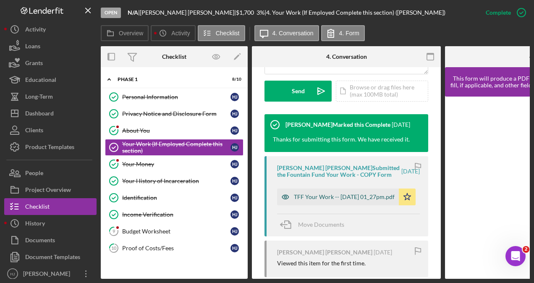
click at [340, 193] on div "TFF Your Work -- [DATE] 01_27pm.pdf" at bounding box center [344, 196] width 101 height 7
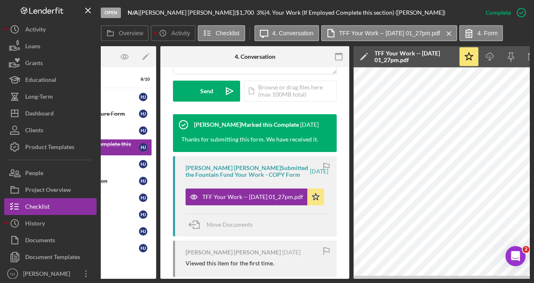
scroll to position [0, 121]
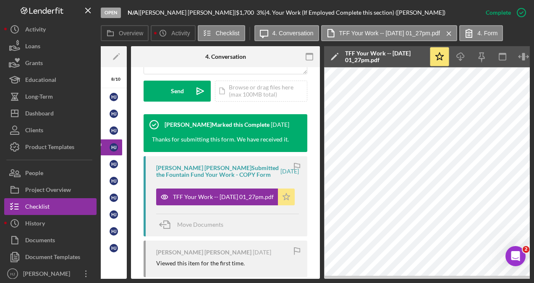
click at [281, 188] on icon "Icon/Star" at bounding box center [286, 196] width 17 height 17
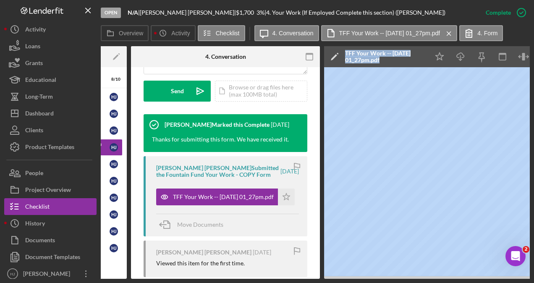
drag, startPoint x: 302, startPoint y: 276, endPoint x: 323, endPoint y: 275, distance: 21.0
click at [3, 190] on div "Open N/A | [PERSON_NAME] [PERSON_NAME] | $1,700 $1,700 3 % | 4. Your Work (If E…" at bounding box center [267, 141] width 534 height 283
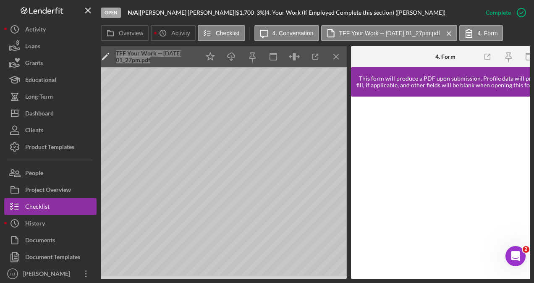
scroll to position [0, 360]
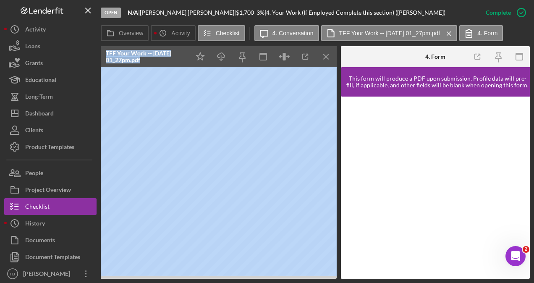
click at [330, 58] on icon "Icon/Menu Close" at bounding box center [326, 56] width 19 height 19
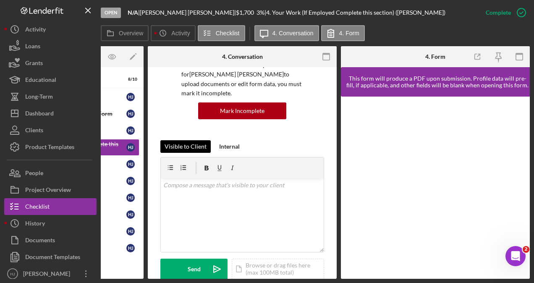
scroll to position [69, 0]
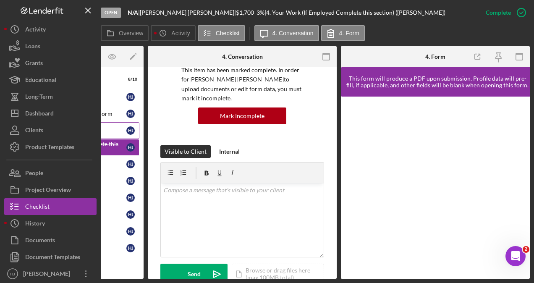
click at [114, 123] on link "About You About You H J" at bounding box center [70, 130] width 138 height 17
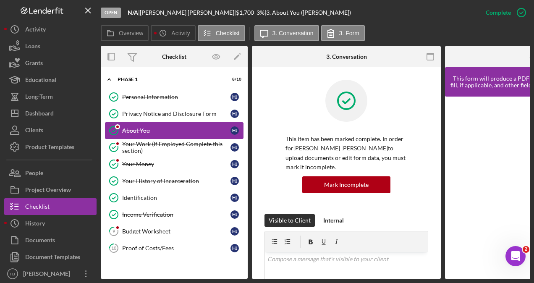
click at [141, 127] on div "About You" at bounding box center [176, 130] width 108 height 7
click at [145, 144] on div "Your Work (If Employed Complete this section)" at bounding box center [176, 147] width 108 height 13
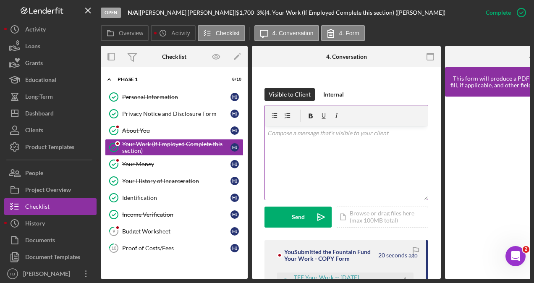
scroll to position [168, 0]
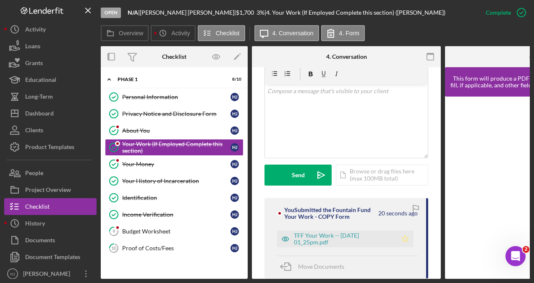
click at [401, 230] on icon "Icon/Star" at bounding box center [405, 238] width 17 height 17
click at [158, 164] on div "Your Money" at bounding box center [176, 164] width 108 height 7
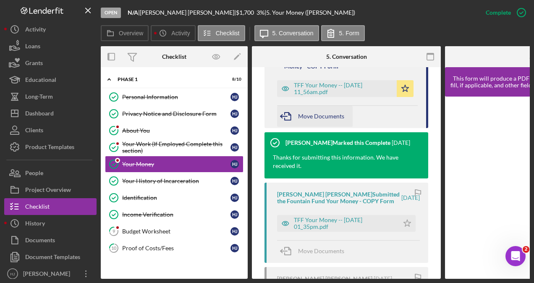
scroll to position [336, 0]
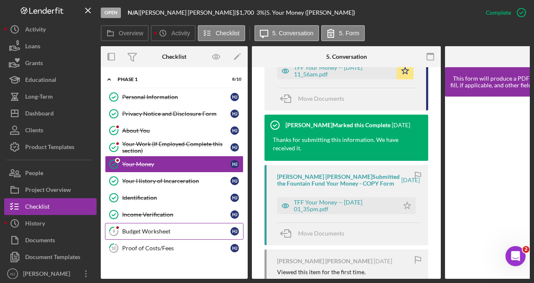
click at [146, 225] on link "9 Budget Worksheet H J" at bounding box center [174, 231] width 138 height 17
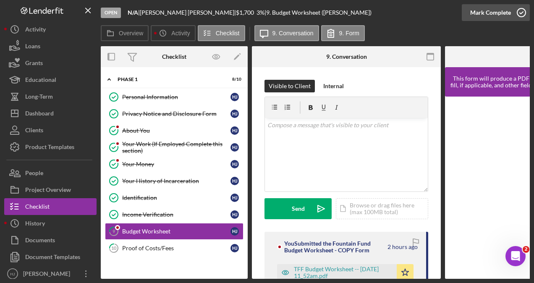
click at [493, 15] on div "Mark Complete" at bounding box center [490, 12] width 41 height 17
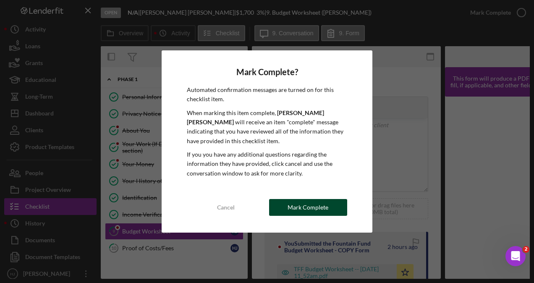
click at [309, 205] on div "Mark Complete" at bounding box center [307, 207] width 41 height 17
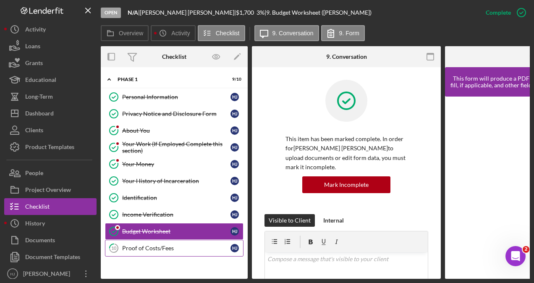
click at [153, 248] on div "Proof of Costs/Fees" at bounding box center [176, 248] width 108 height 7
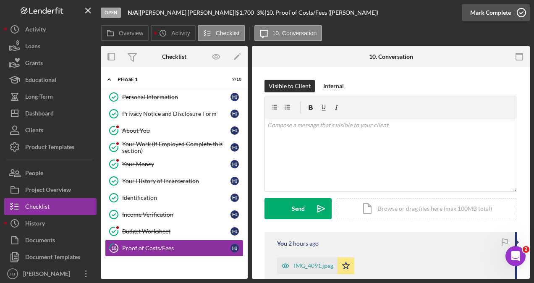
click at [518, 9] on icon "button" at bounding box center [521, 12] width 21 height 21
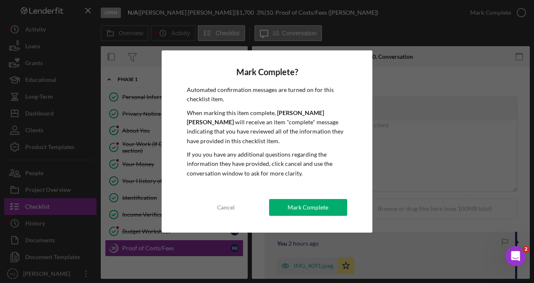
click at [324, 217] on div "Mark Complete? Automated confirmation messages are turned on for this checklist…" at bounding box center [267, 141] width 211 height 183
click at [319, 206] on div "Mark Complete" at bounding box center [307, 207] width 41 height 17
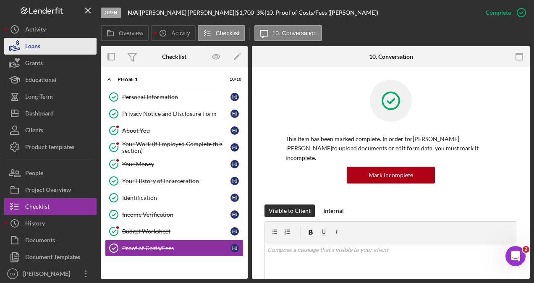
click at [39, 44] on div "Loans" at bounding box center [32, 47] width 15 height 19
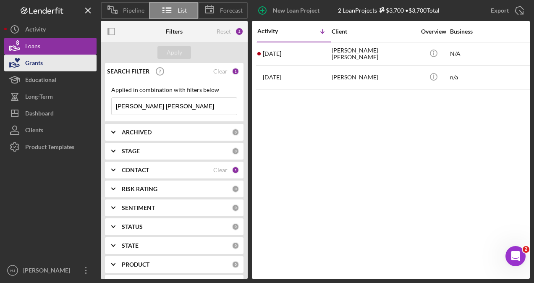
click at [23, 64] on icon "button" at bounding box center [14, 62] width 21 height 21
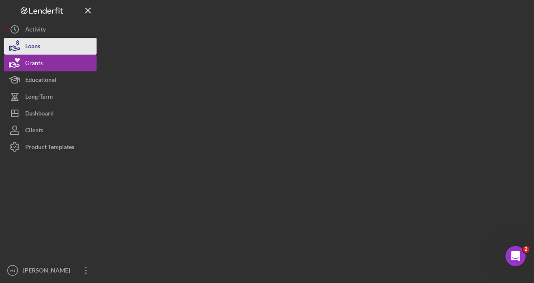
click at [28, 49] on div "Loans" at bounding box center [32, 47] width 15 height 19
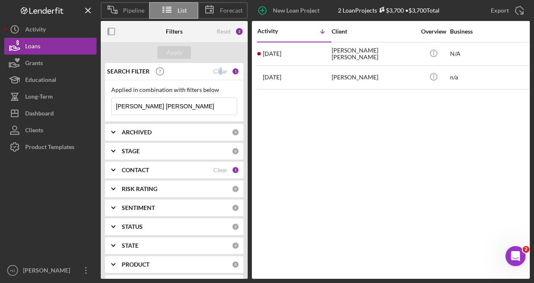
click at [218, 69] on div "Clear" at bounding box center [220, 71] width 14 height 7
click at [147, 167] on b "CONTACT" at bounding box center [135, 170] width 27 height 7
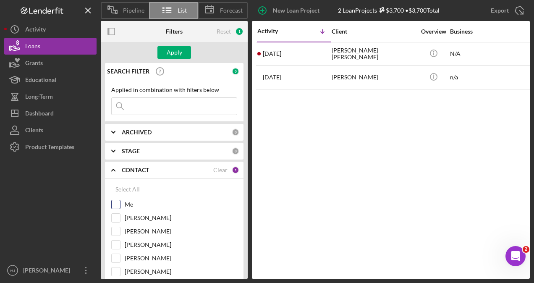
click at [122, 202] on div "Me" at bounding box center [174, 206] width 126 height 13
click at [117, 202] on input "Me" at bounding box center [116, 204] width 8 height 8
checkbox input "true"
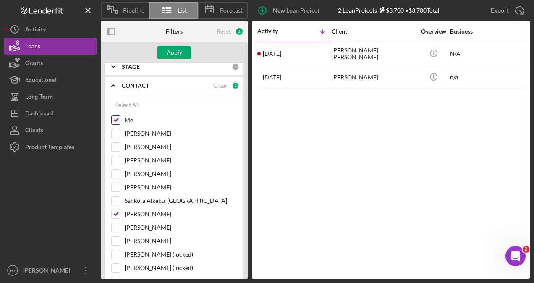
scroll to position [126, 0]
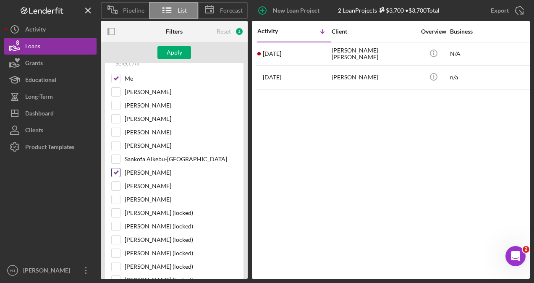
click at [116, 169] on input "[PERSON_NAME]" at bounding box center [116, 172] width 8 height 8
checkbox input "false"
click at [165, 47] on button "Apply" at bounding box center [174, 52] width 34 height 13
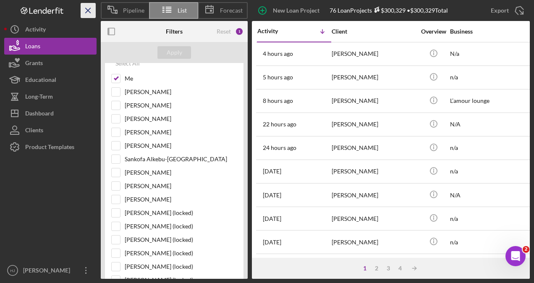
click at [87, 10] on line "button" at bounding box center [88, 10] width 5 height 5
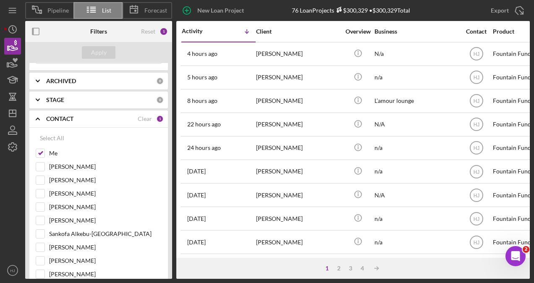
scroll to position [0, 0]
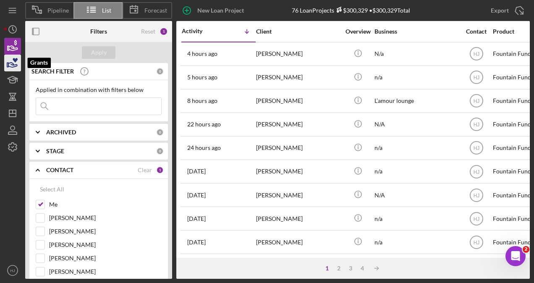
click at [14, 62] on icon "button" at bounding box center [12, 62] width 21 height 21
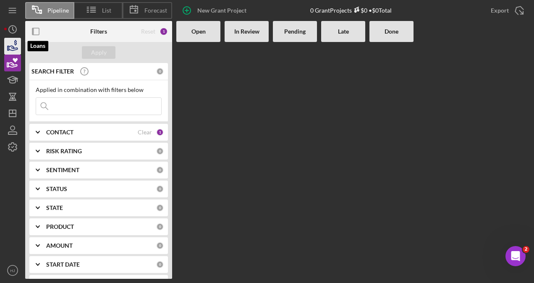
click at [18, 48] on icon "button" at bounding box center [13, 48] width 9 height 5
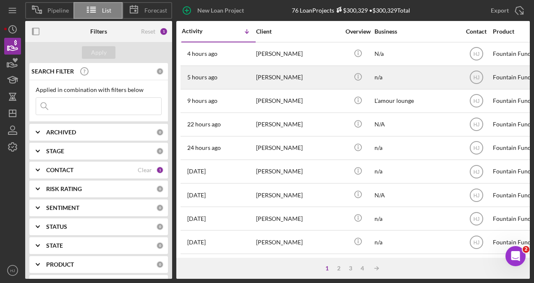
click at [257, 84] on div "[PERSON_NAME]" at bounding box center [298, 77] width 84 height 22
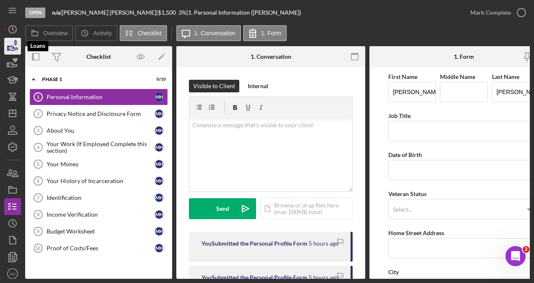
click at [15, 47] on icon "button" at bounding box center [12, 46] width 21 height 21
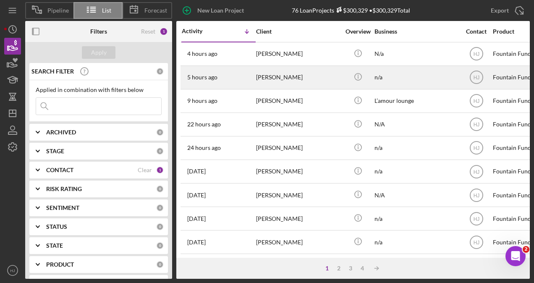
click at [261, 73] on div "[PERSON_NAME]" at bounding box center [298, 77] width 84 height 22
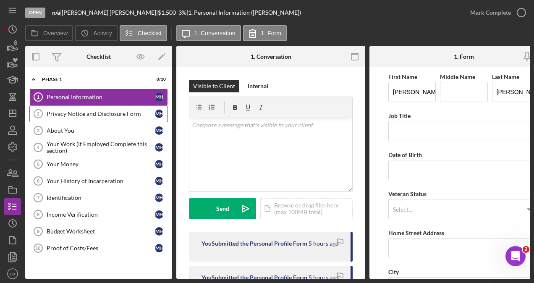
click at [71, 111] on div "Privacy Notice and Disclosure Form" at bounding box center [101, 113] width 108 height 7
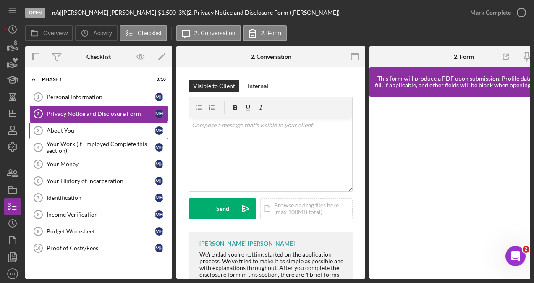
click at [57, 130] on div "About You" at bounding box center [101, 130] width 108 height 7
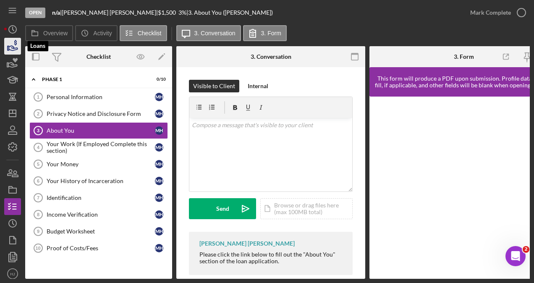
click at [15, 44] on icon "button" at bounding box center [12, 46] width 21 height 21
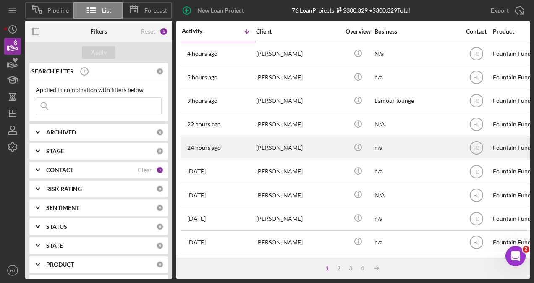
click at [215, 153] on div "24 hours ago [PERSON_NAME]" at bounding box center [218, 148] width 73 height 22
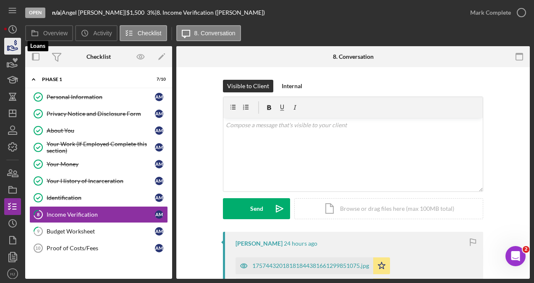
click at [18, 45] on icon "button" at bounding box center [12, 46] width 21 height 21
